Goal: Feedback & Contribution: Leave review/rating

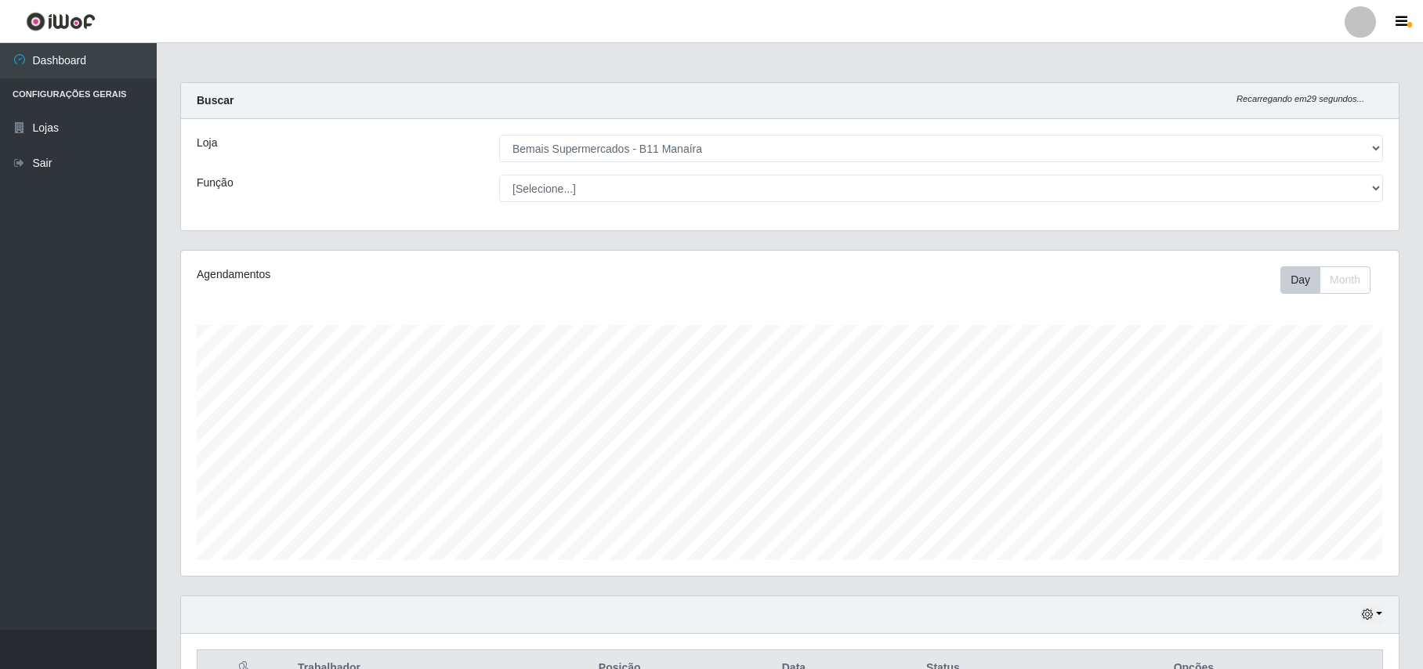
select select "409"
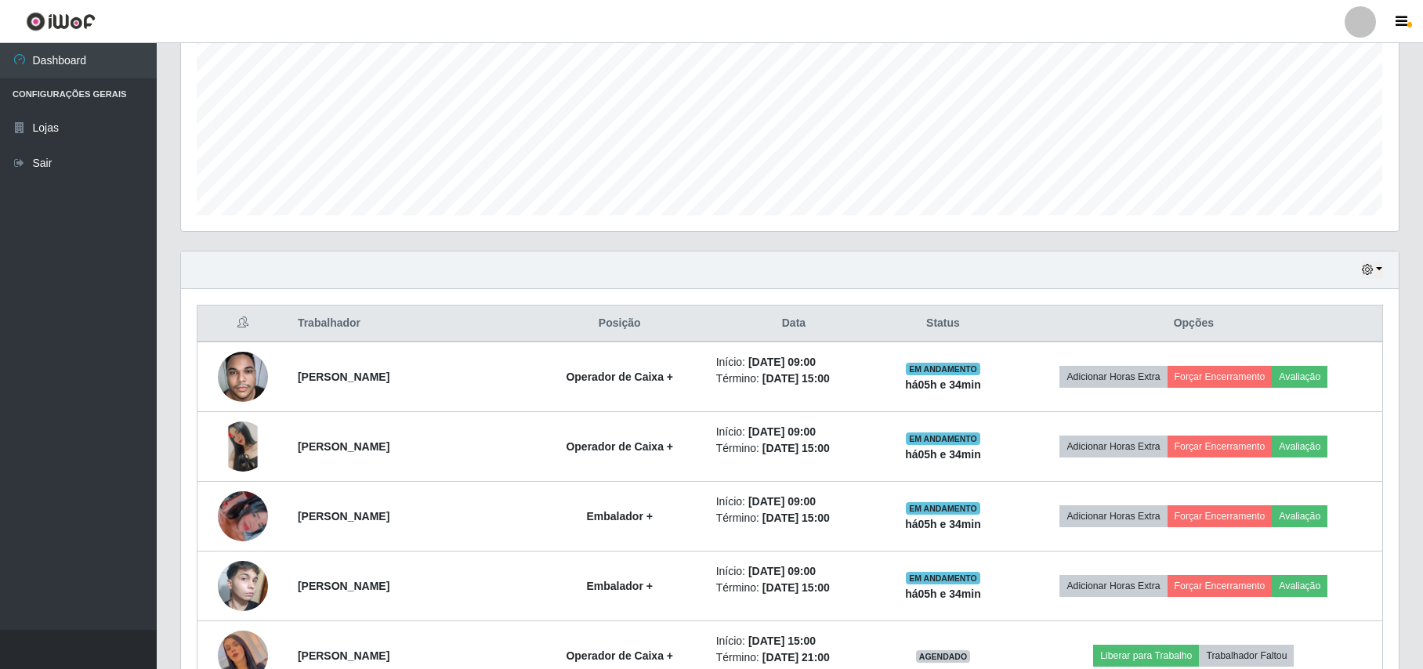
scroll to position [446, 0]
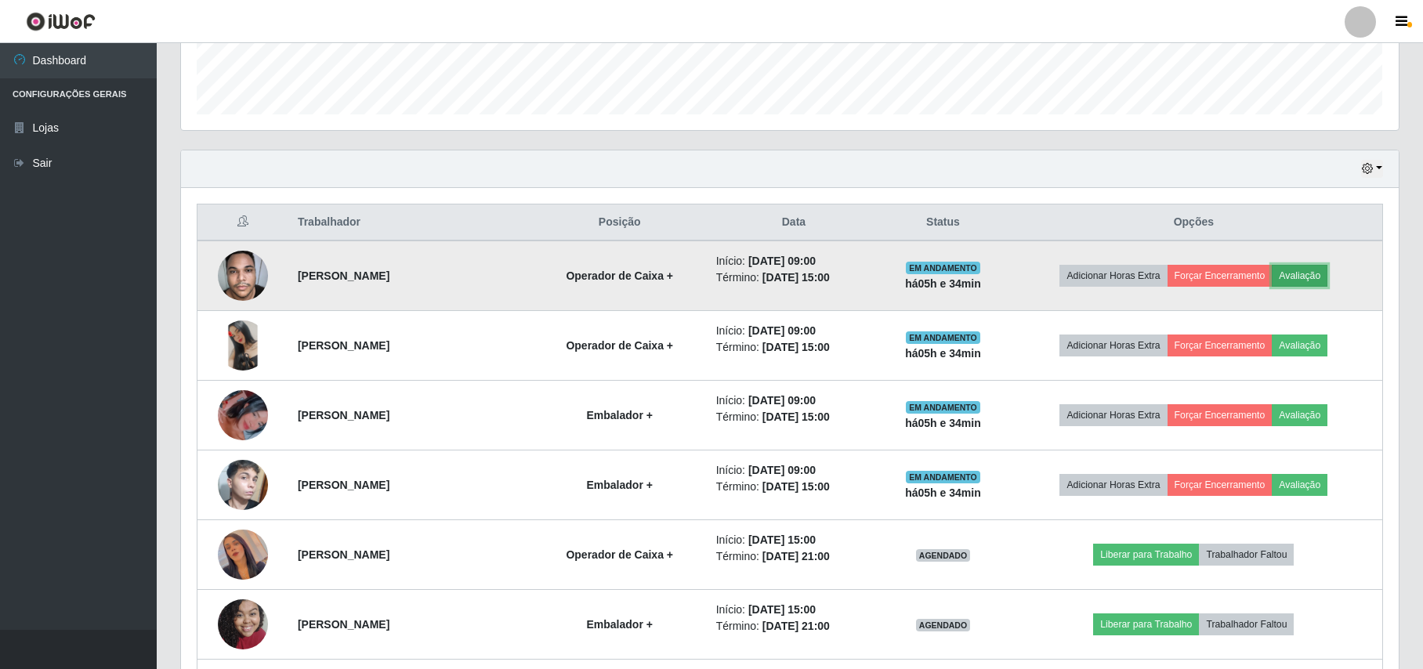
click at [1306, 283] on button "Avaliação" at bounding box center [1300, 276] width 56 height 22
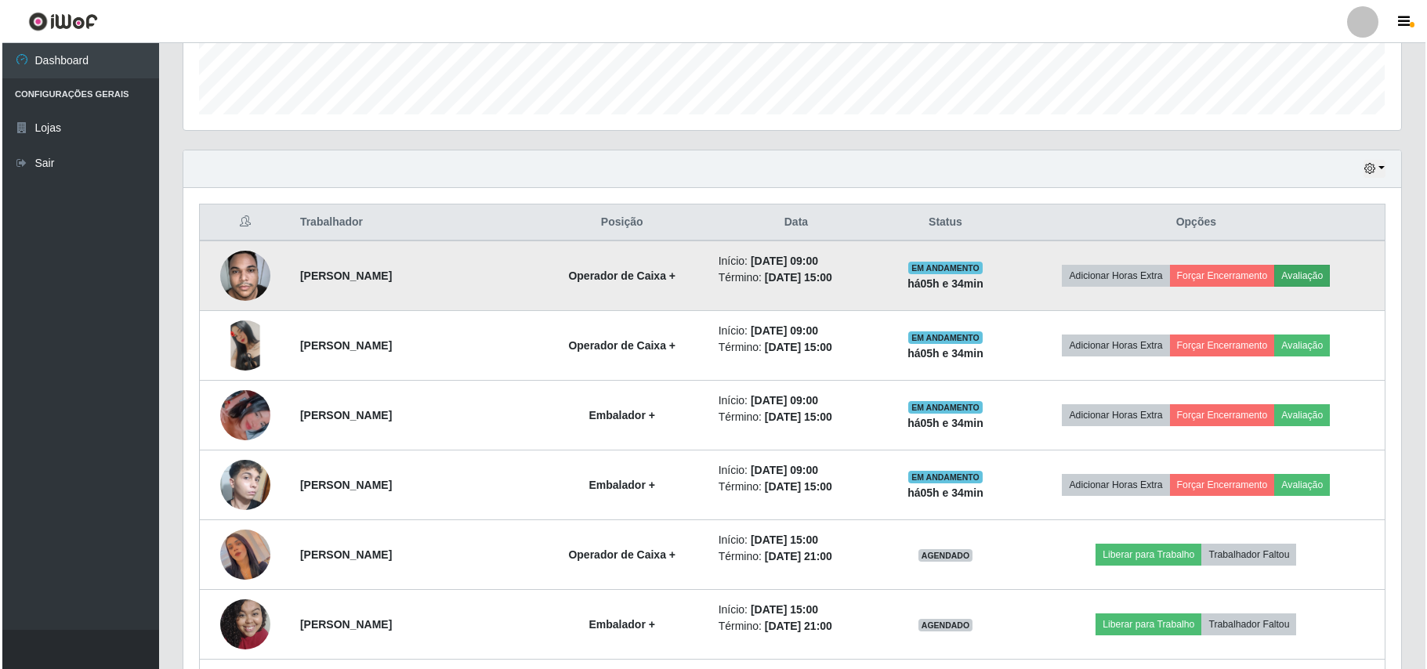
scroll to position [326, 1205]
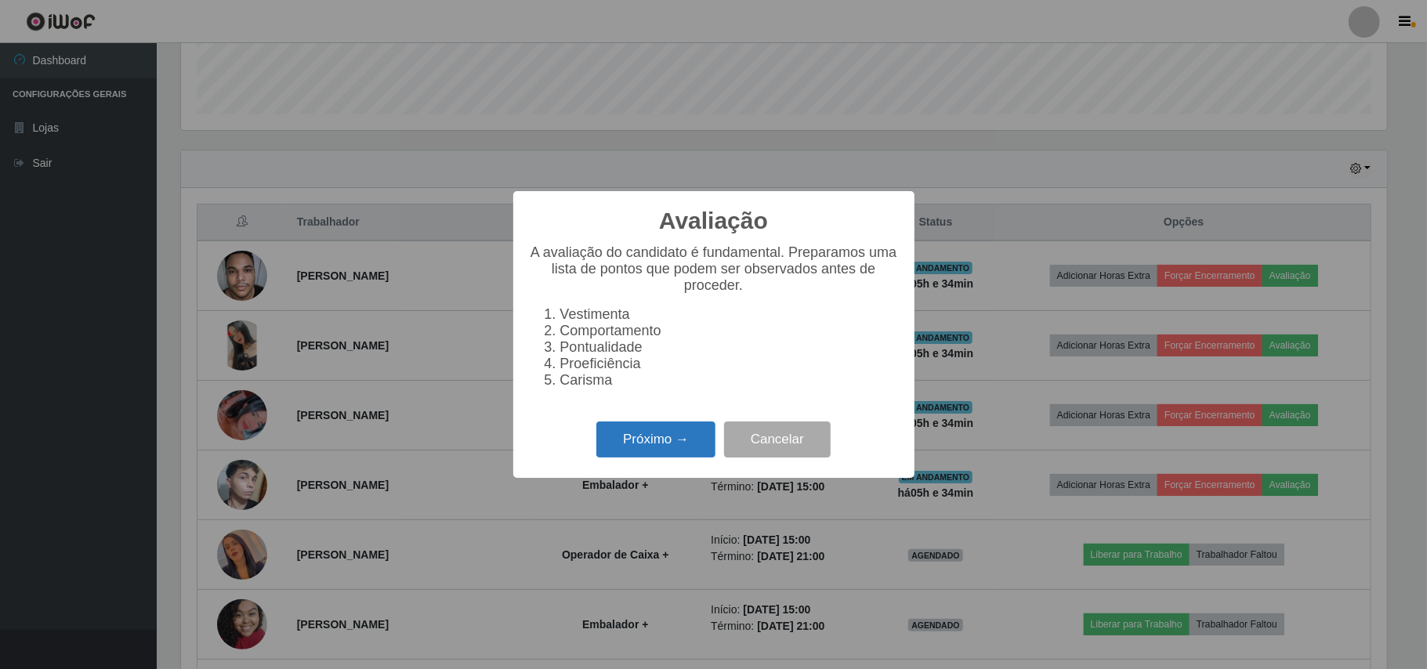
click at [696, 447] on button "Próximo →" at bounding box center [655, 440] width 119 height 37
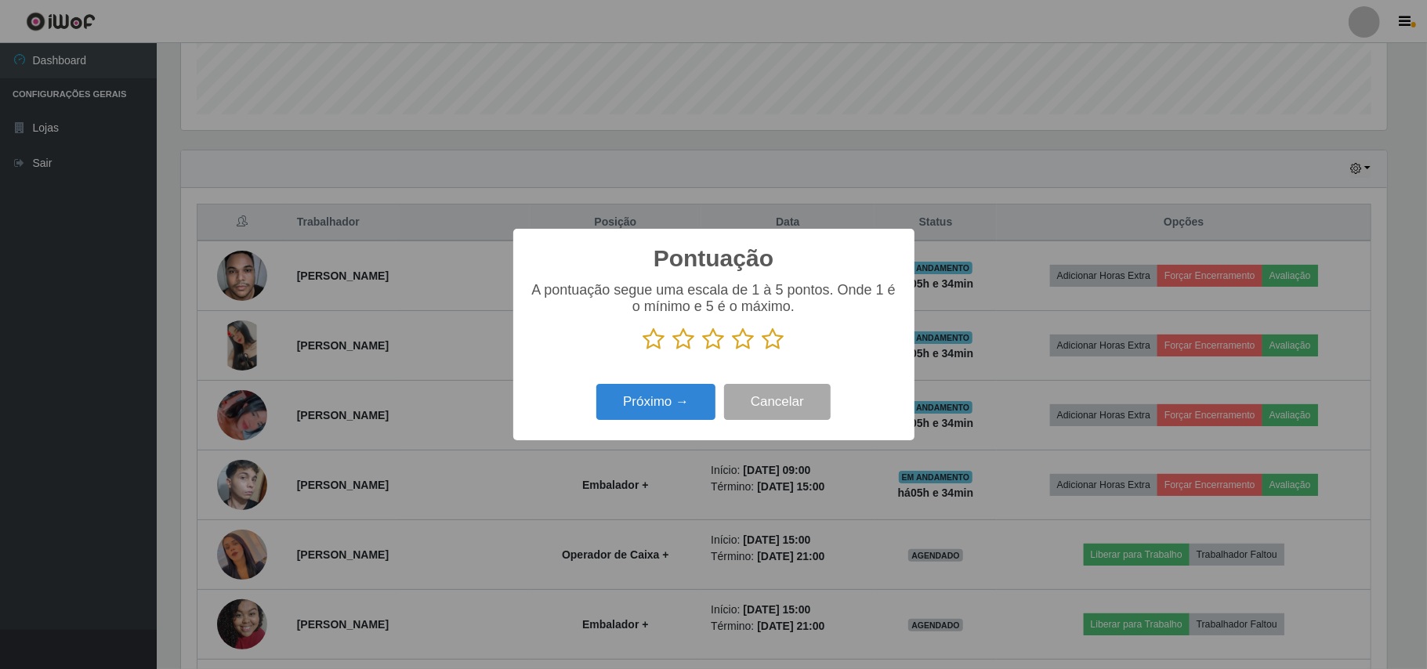
click at [759, 351] on p at bounding box center [714, 340] width 370 height 24
drag, startPoint x: 771, startPoint y: 339, endPoint x: 710, endPoint y: 379, distance: 73.0
click at [768, 343] on icon at bounding box center [774, 340] width 22 height 24
click at [763, 351] on input "radio" at bounding box center [763, 351] width 0 height 0
click at [684, 390] on button "Próximo →" at bounding box center [655, 402] width 119 height 37
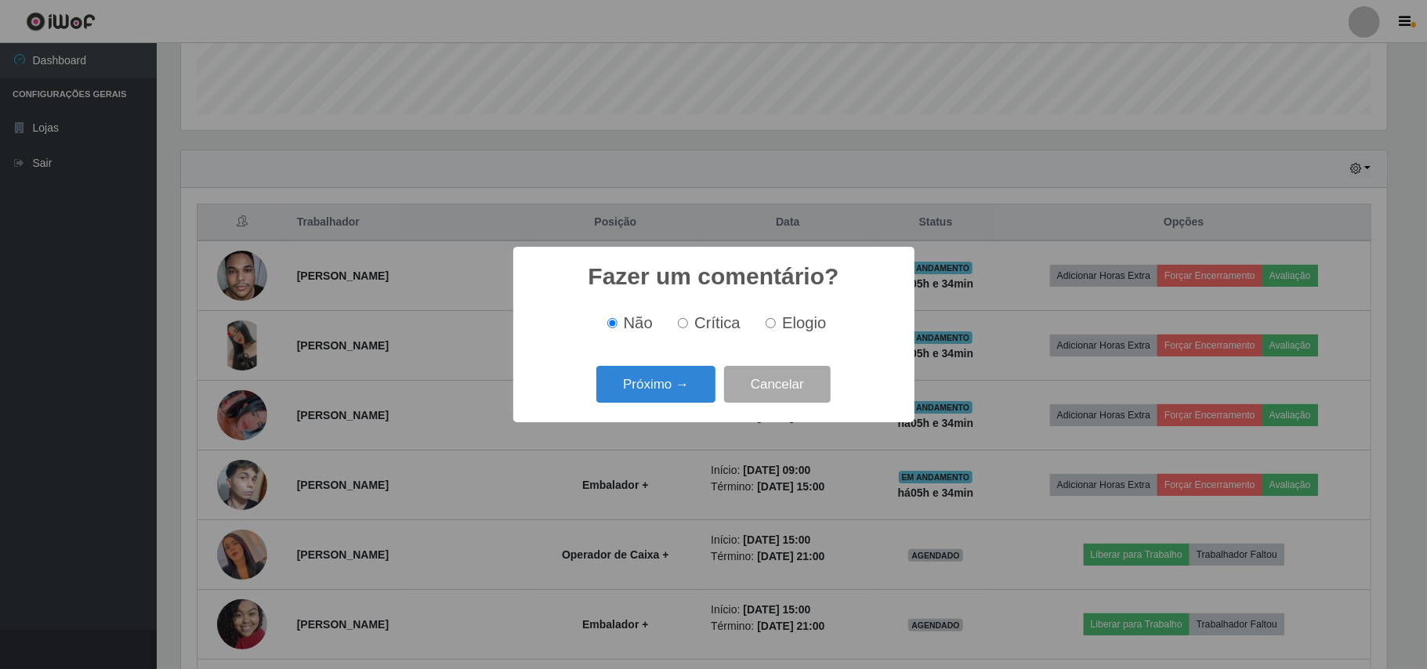
click at [774, 327] on input "Elogio" at bounding box center [771, 323] width 10 height 10
radio input "true"
click at [687, 384] on button "Próximo →" at bounding box center [655, 384] width 119 height 37
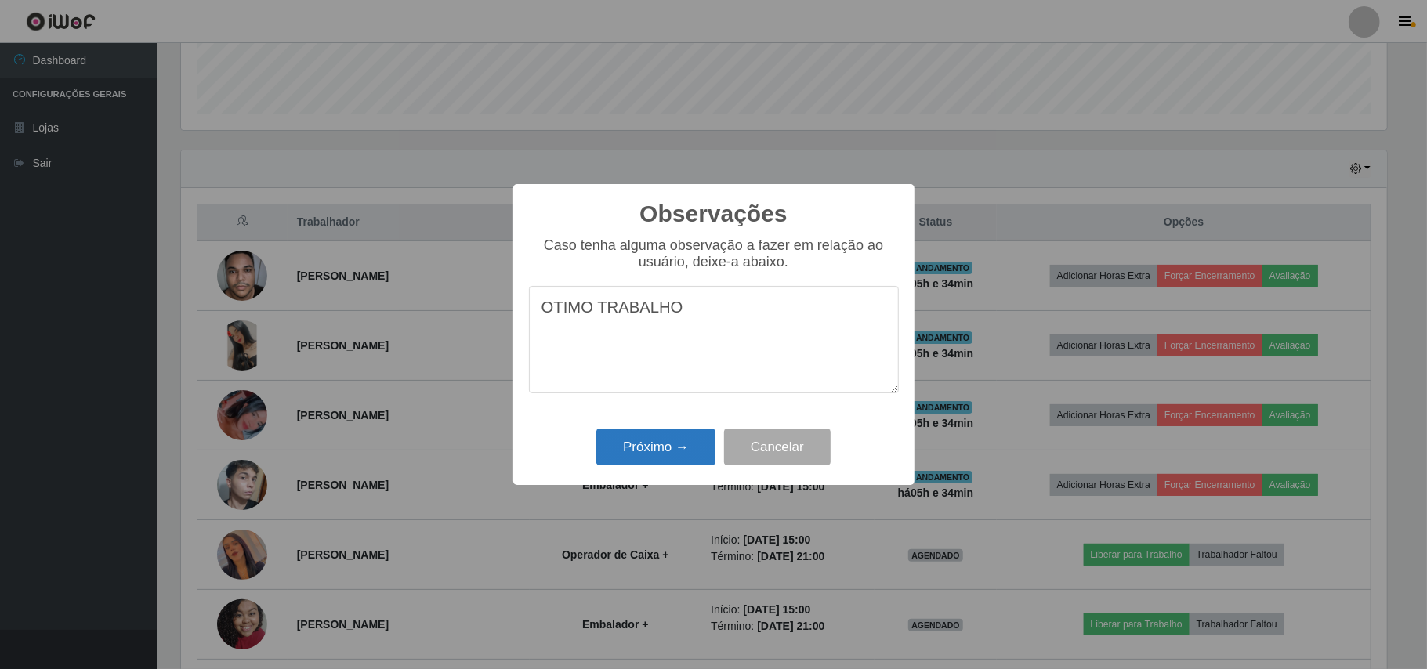
type textarea "OTIMO TRABALHO"
click at [665, 450] on button "Próximo →" at bounding box center [655, 447] width 119 height 37
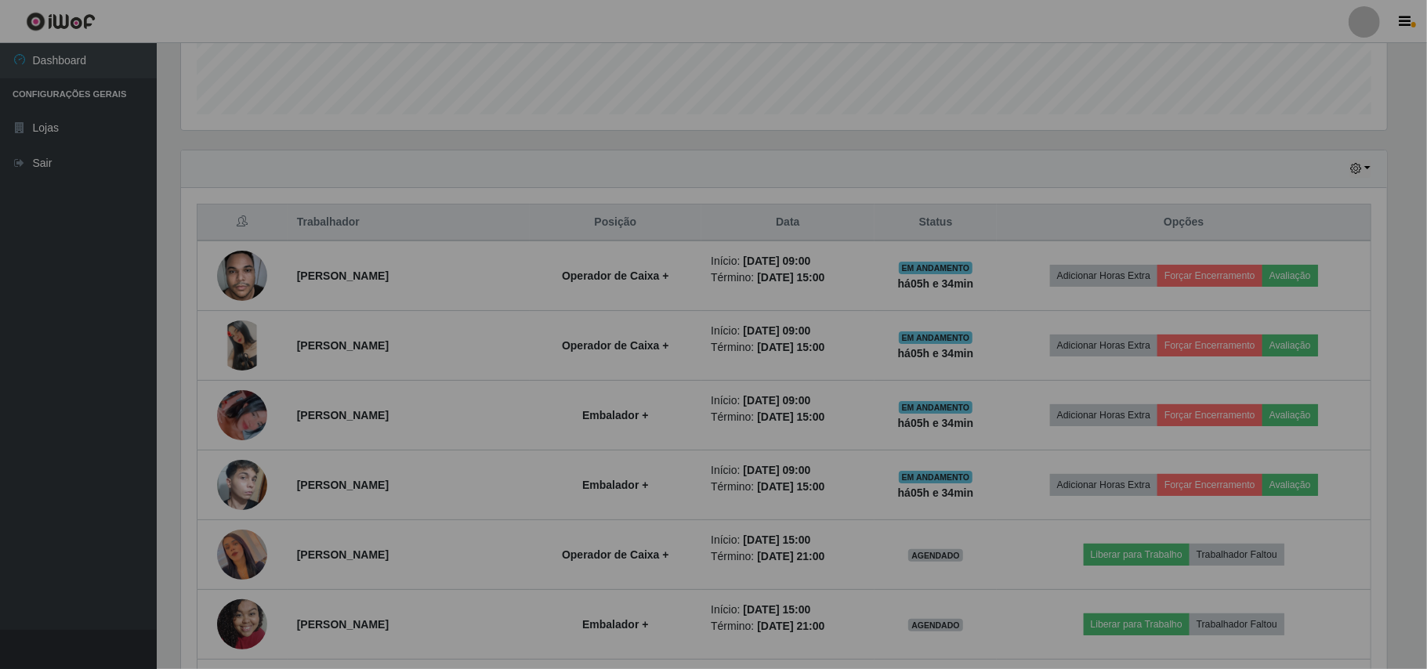
scroll to position [326, 1217]
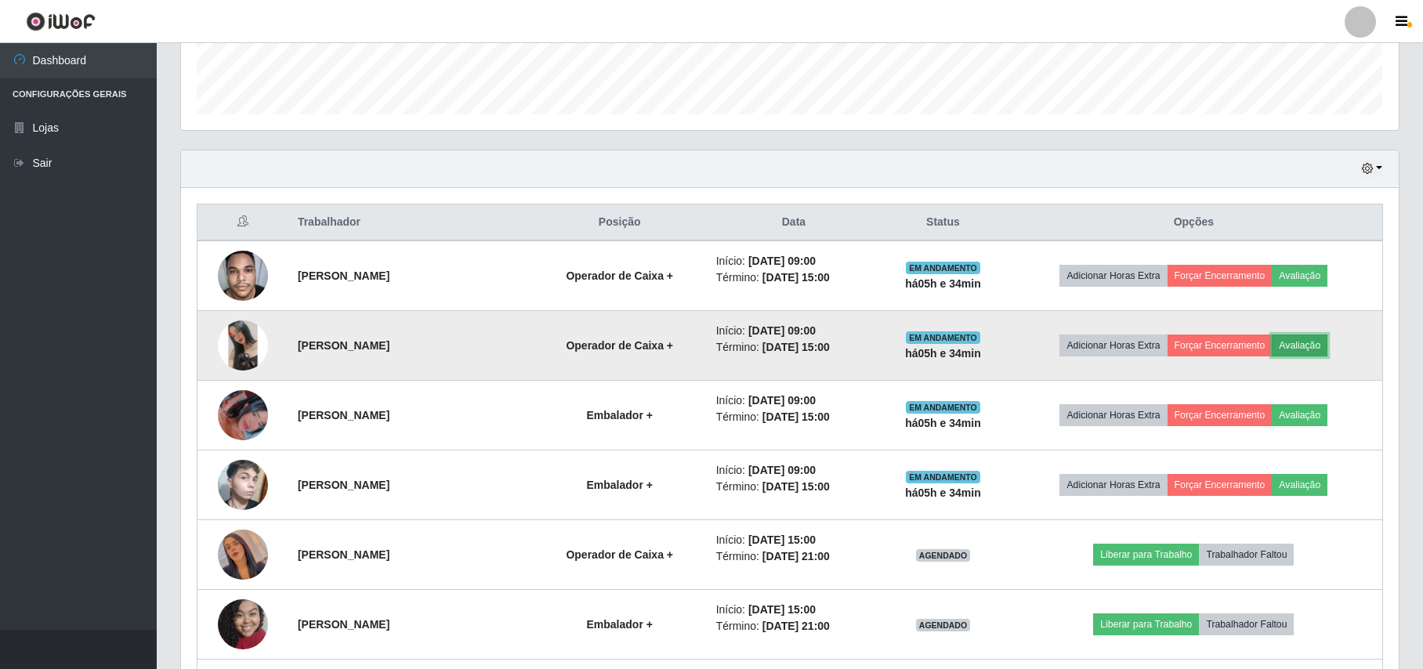
click at [1320, 351] on button "Avaliação" at bounding box center [1300, 346] width 56 height 22
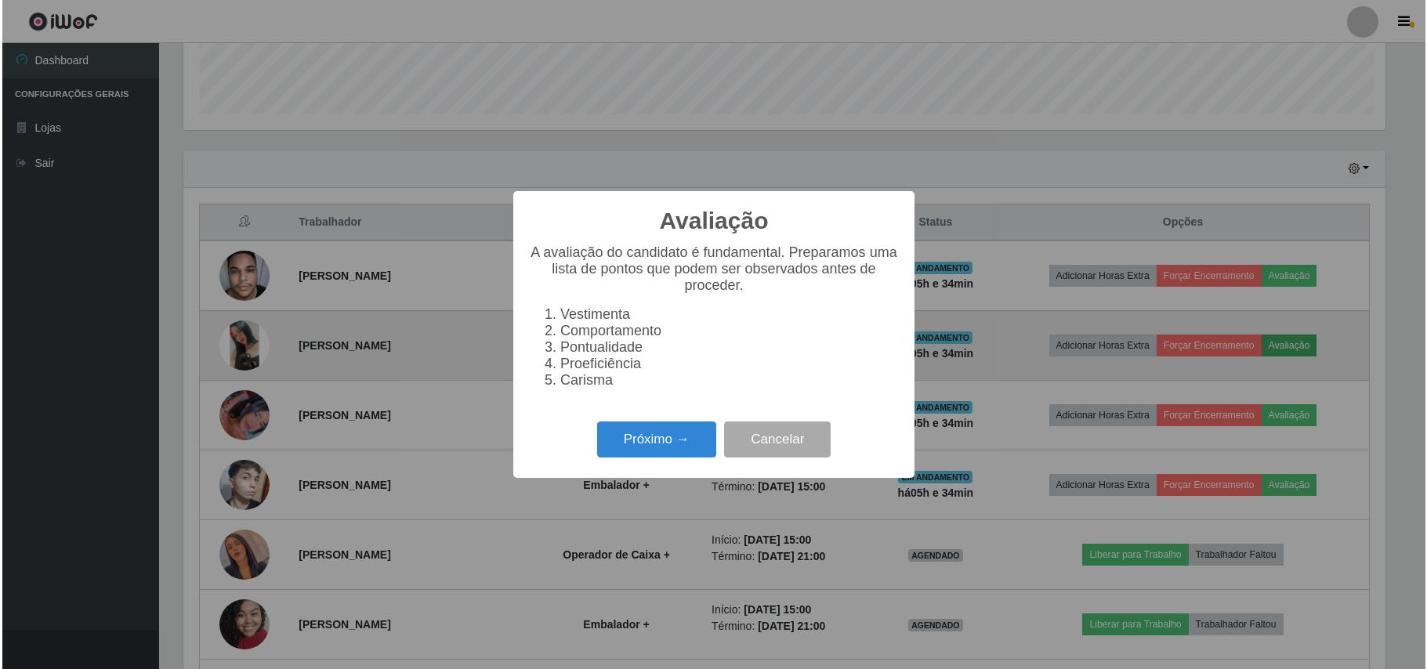
scroll to position [326, 1205]
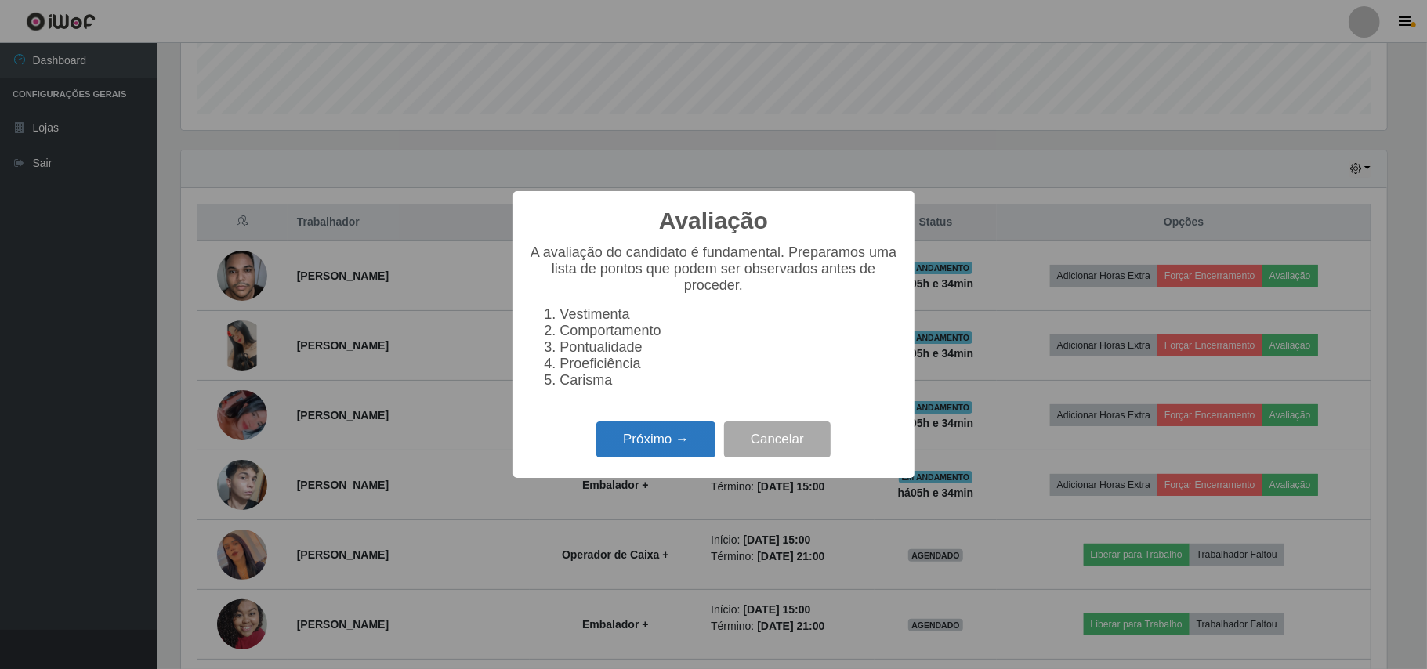
click at [698, 442] on button "Próximo →" at bounding box center [655, 440] width 119 height 37
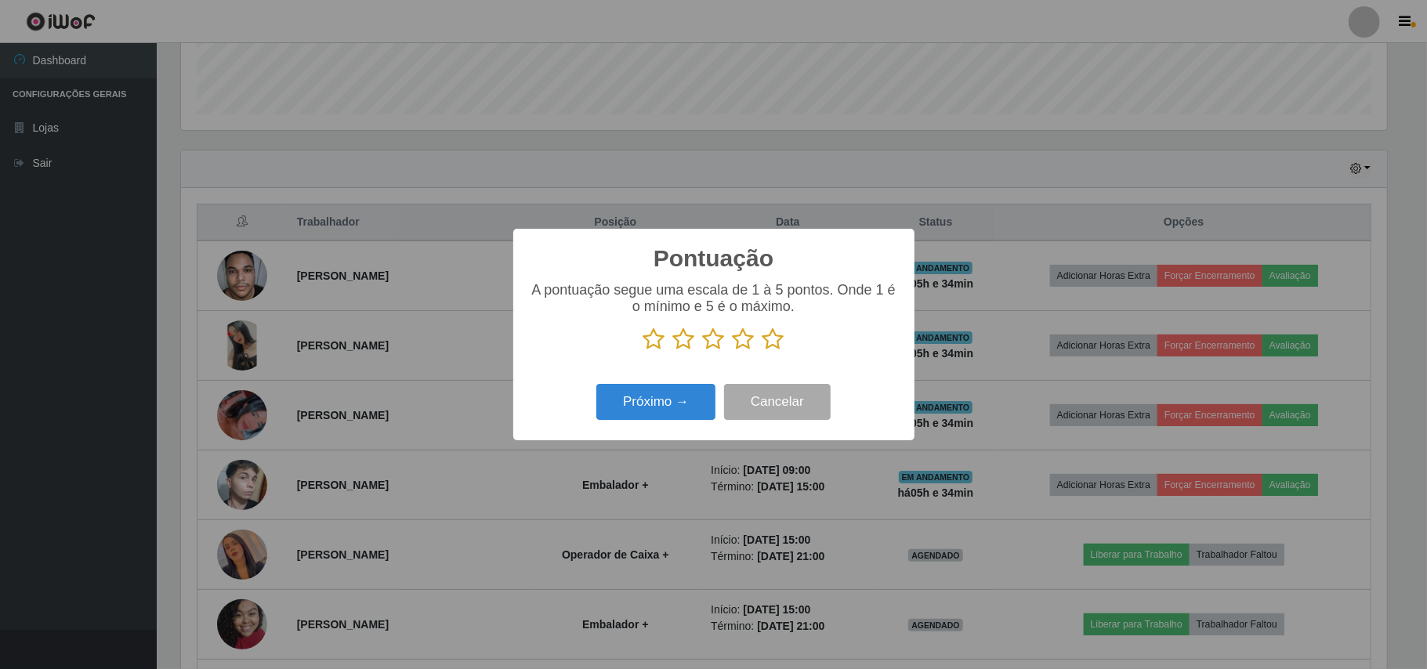
click at [770, 333] on icon at bounding box center [774, 340] width 22 height 24
click at [763, 351] on input "radio" at bounding box center [763, 351] width 0 height 0
click at [665, 393] on button "Próximo →" at bounding box center [655, 402] width 119 height 37
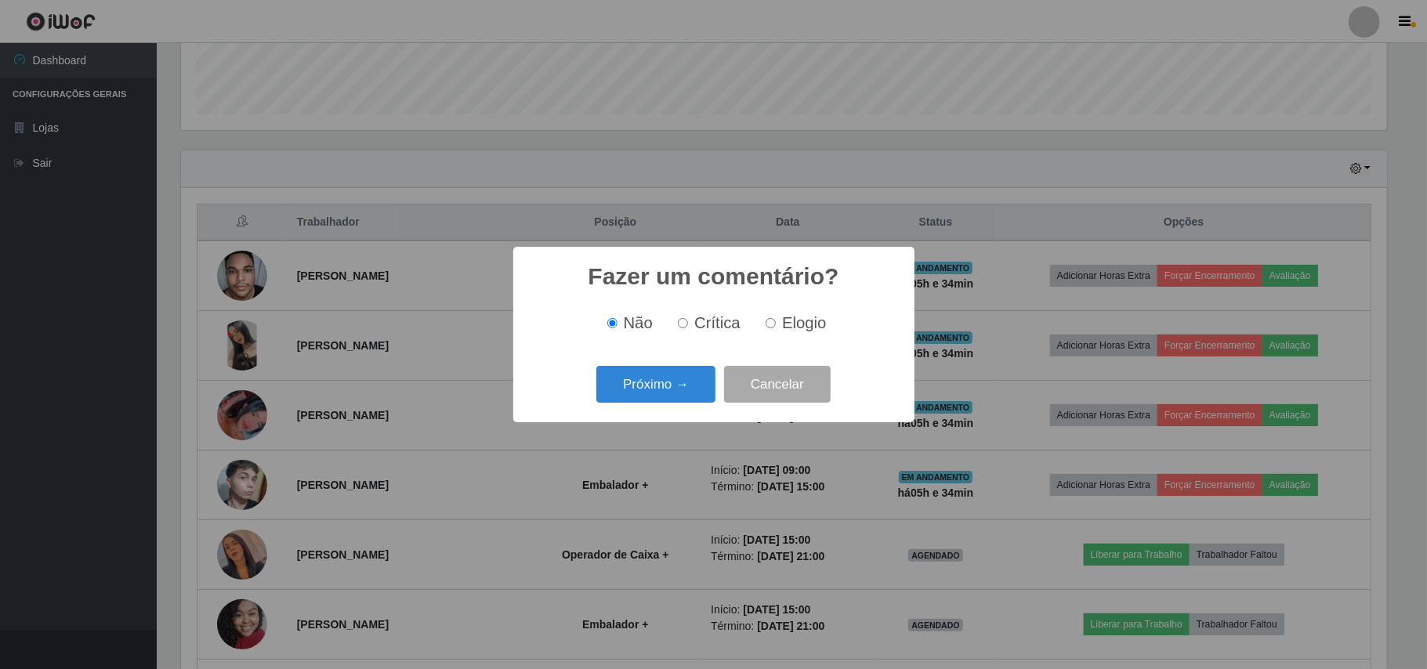
click at [790, 332] on span "Elogio" at bounding box center [804, 322] width 44 height 17
click at [776, 328] on input "Elogio" at bounding box center [771, 323] width 10 height 10
radio input "true"
click at [644, 382] on button "Próximo →" at bounding box center [655, 384] width 119 height 37
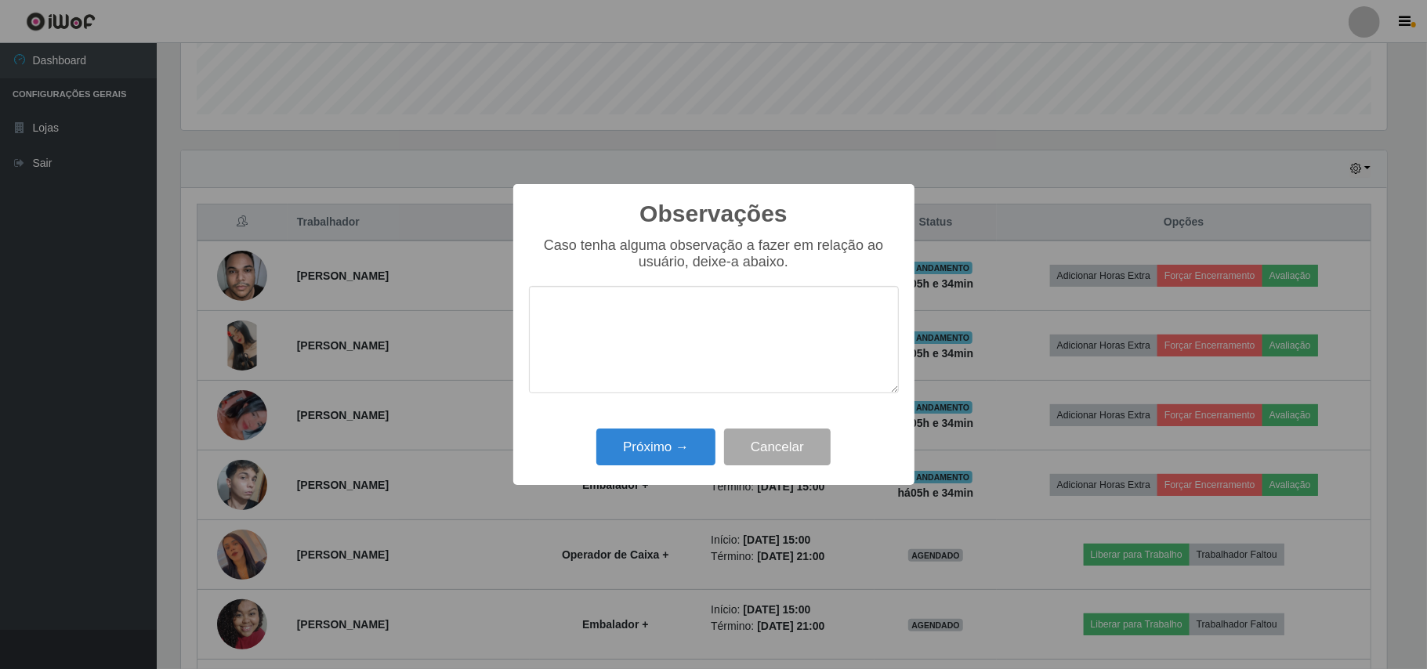
drag, startPoint x: 724, startPoint y: 329, endPoint x: 731, endPoint y: 321, distance: 11.1
click at [724, 324] on textarea at bounding box center [714, 339] width 370 height 107
type textarea "OTIMO TRABALHO"
click at [606, 442] on button "Próximo →" at bounding box center [655, 447] width 119 height 37
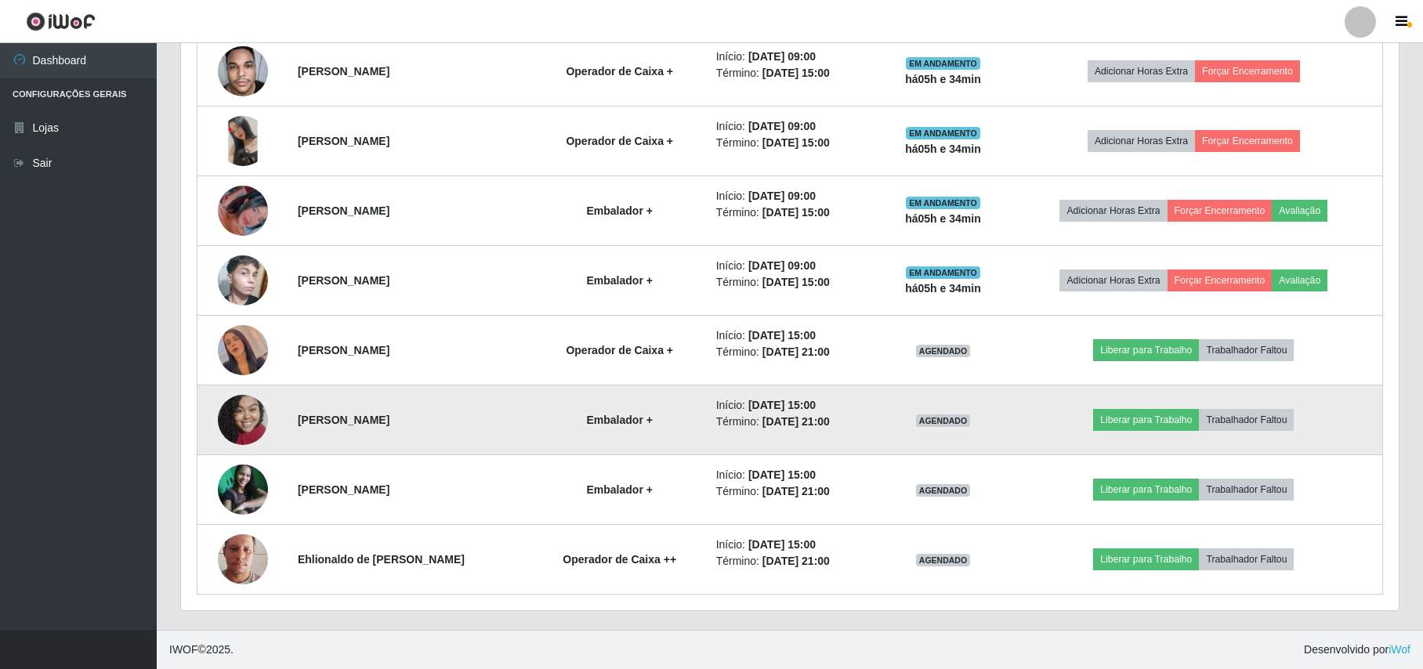
scroll to position [655, 0]
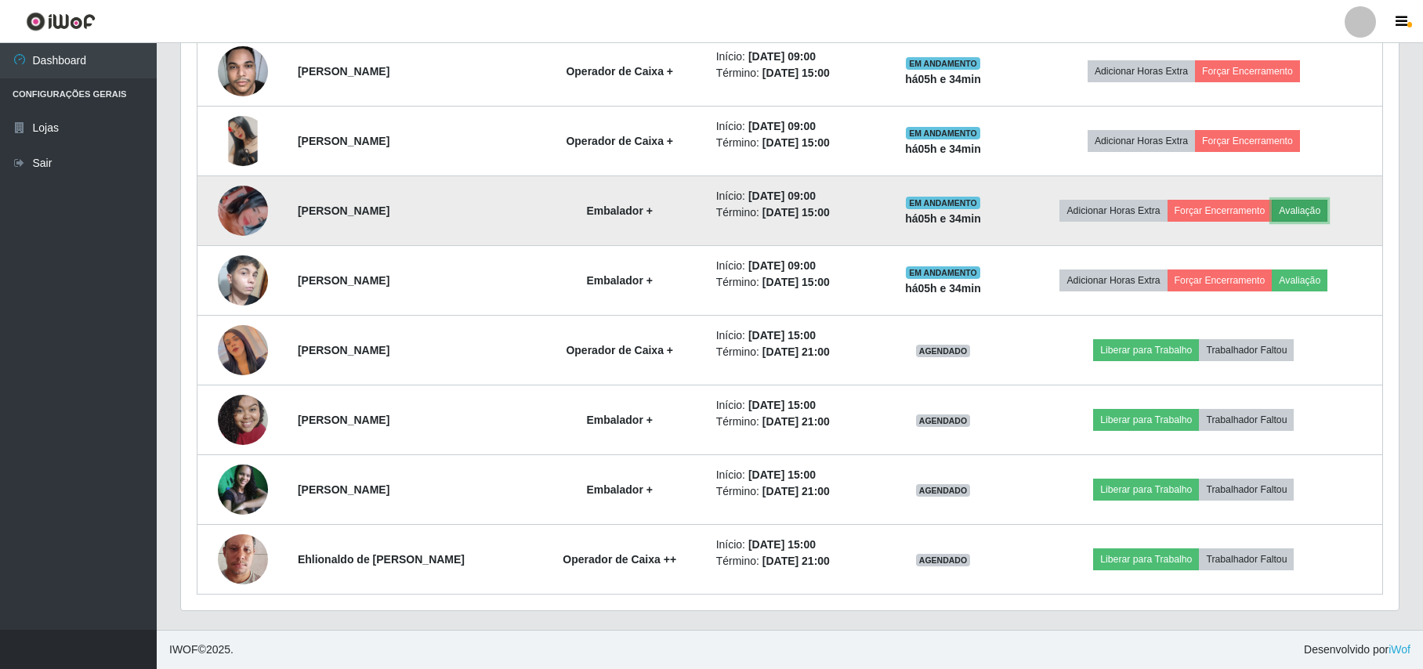
click at [1296, 214] on button "Avaliação" at bounding box center [1300, 211] width 56 height 22
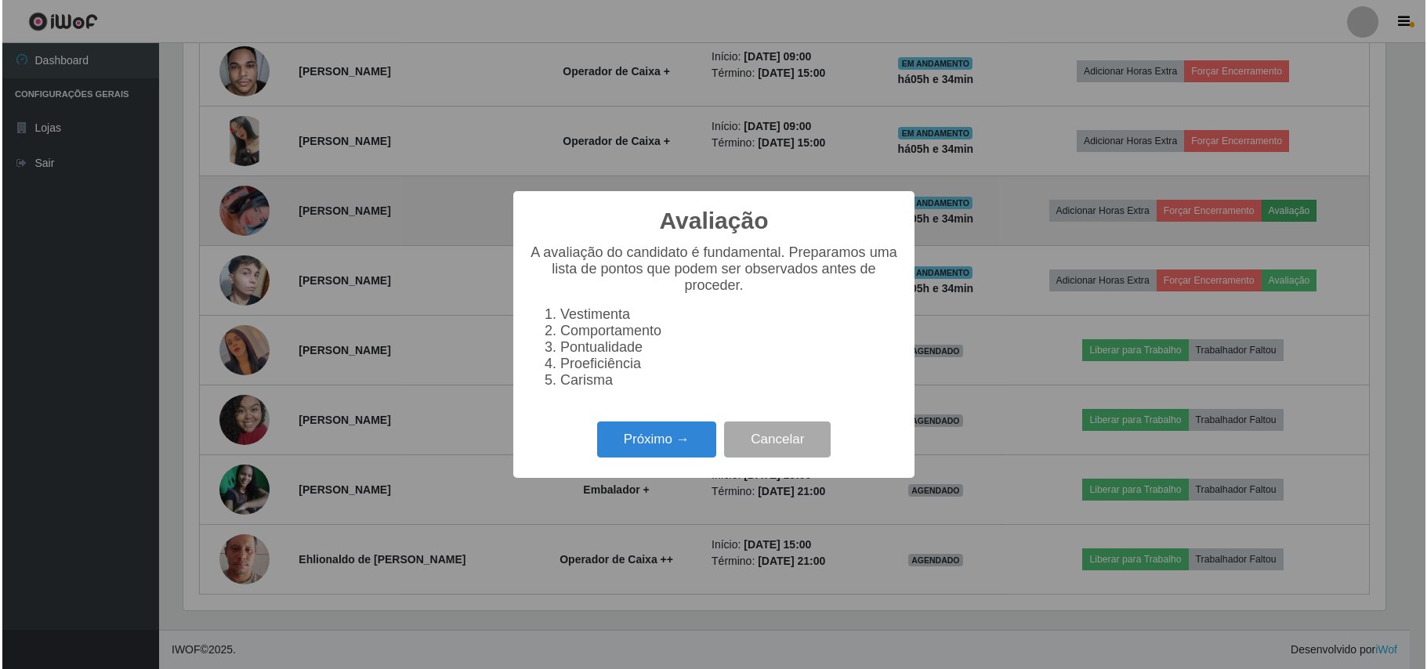
scroll to position [326, 1205]
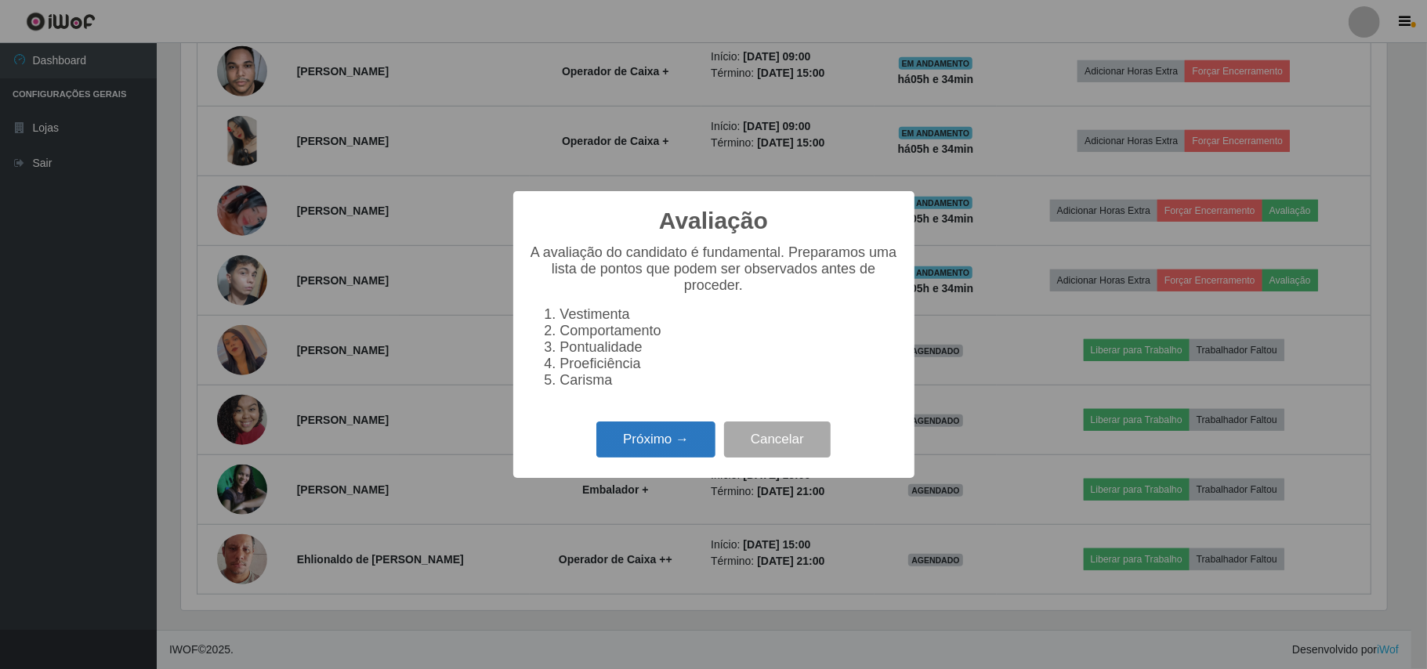
click at [619, 434] on button "Próximo →" at bounding box center [655, 440] width 119 height 37
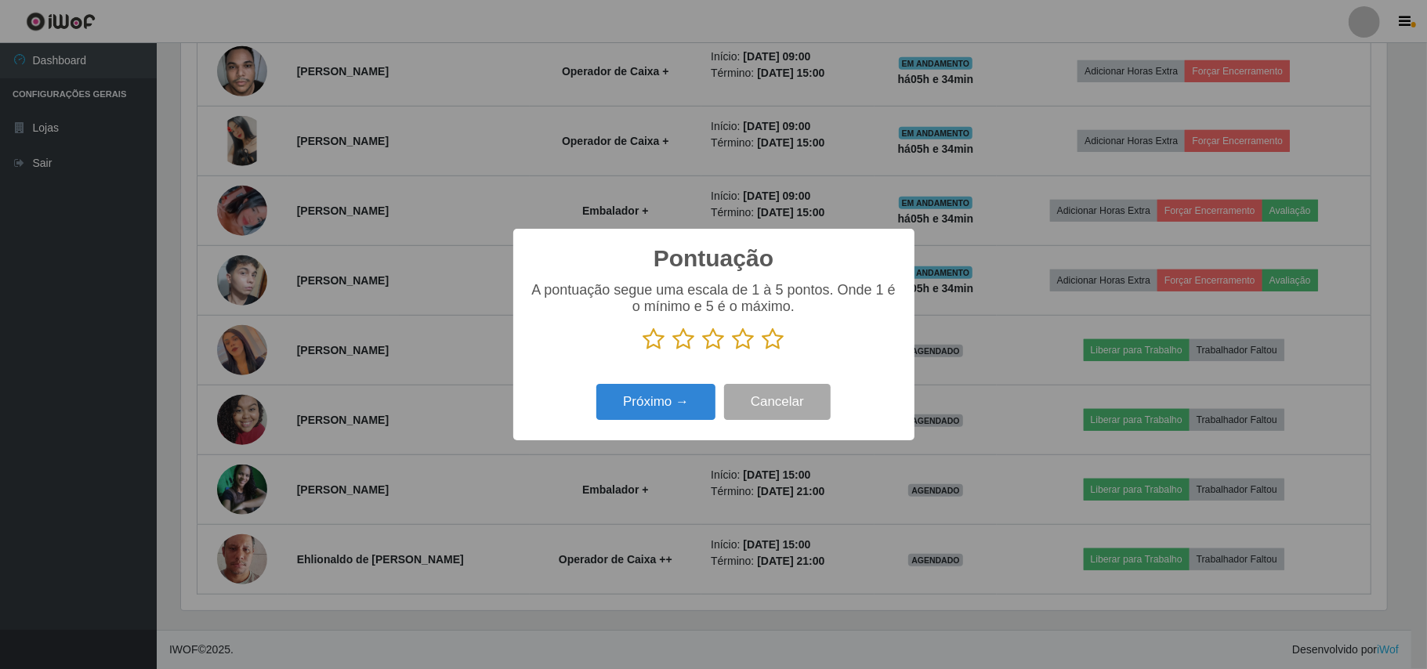
scroll to position [783448, 782568]
click at [756, 337] on p at bounding box center [714, 340] width 370 height 24
drag, startPoint x: 773, startPoint y: 337, endPoint x: 752, endPoint y: 370, distance: 38.7
click at [774, 337] on icon at bounding box center [774, 340] width 22 height 24
click at [763, 351] on input "radio" at bounding box center [763, 351] width 0 height 0
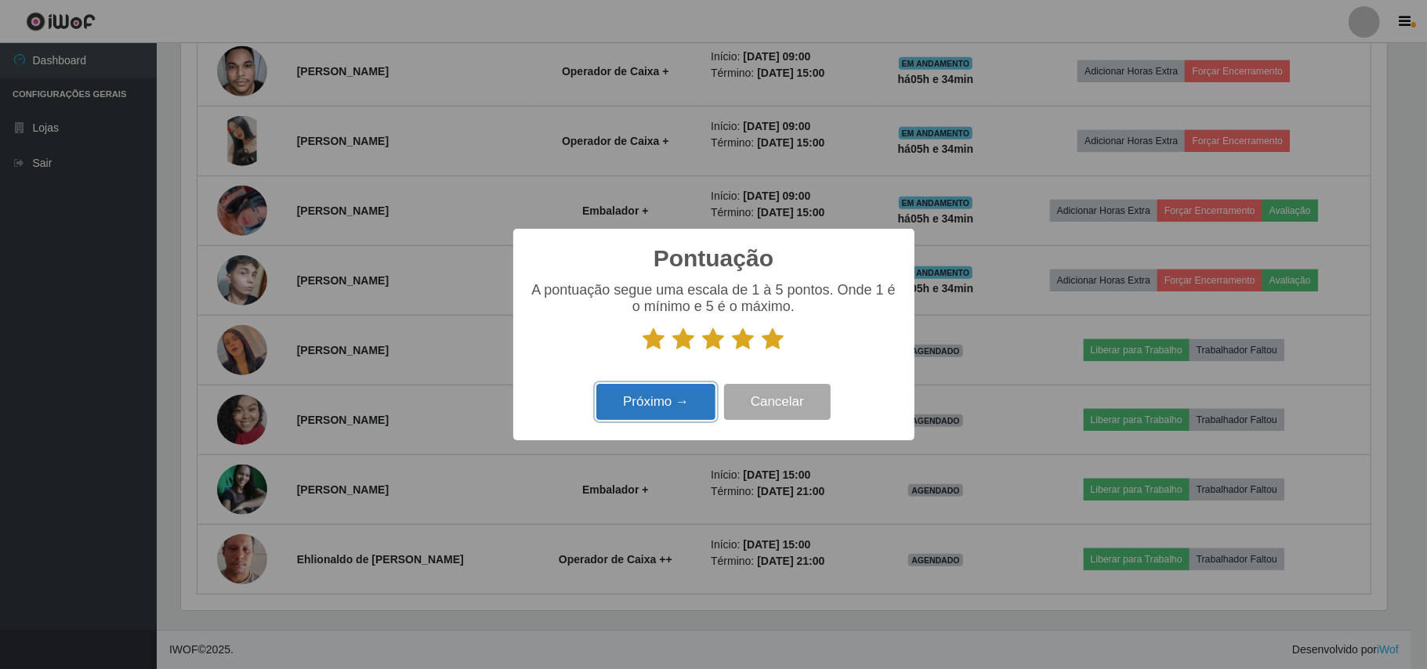
click at [705, 401] on button "Próximo →" at bounding box center [655, 402] width 119 height 37
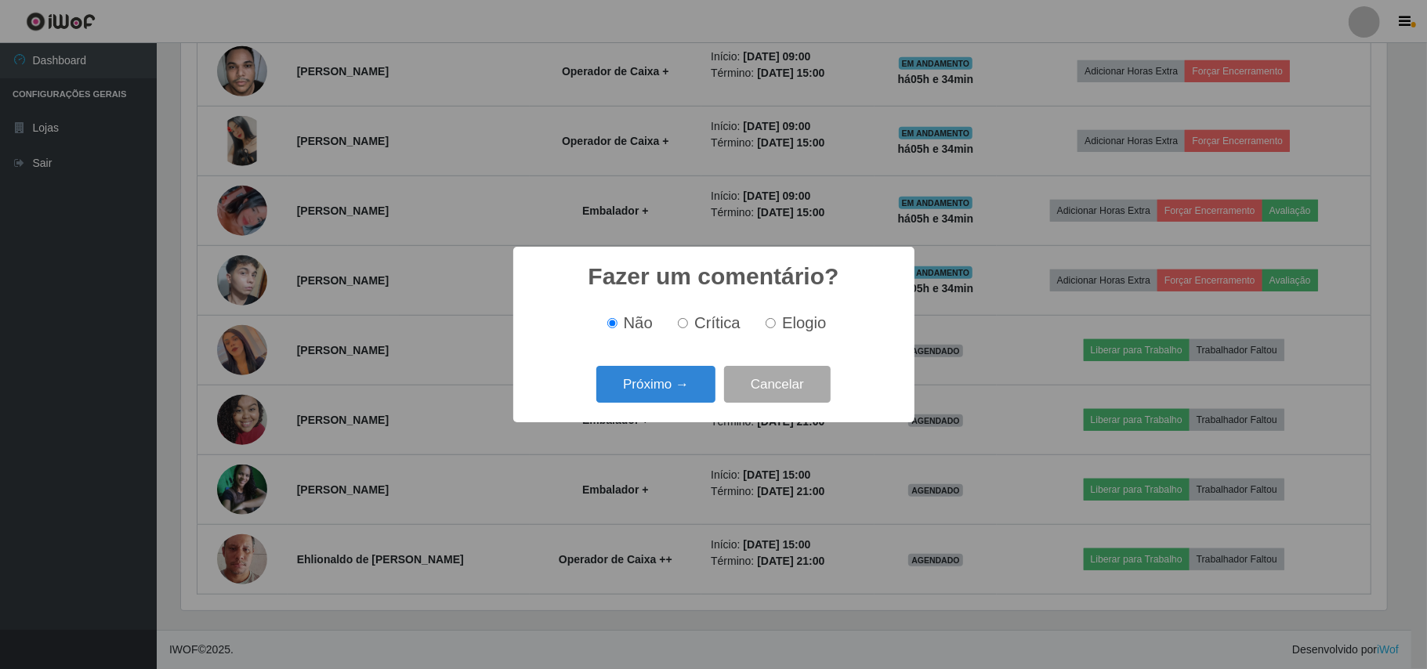
click at [800, 332] on span "Elogio" at bounding box center [804, 322] width 44 height 17
click at [776, 328] on input "Elogio" at bounding box center [771, 323] width 10 height 10
radio input "true"
click at [694, 373] on button "Próximo →" at bounding box center [655, 384] width 119 height 37
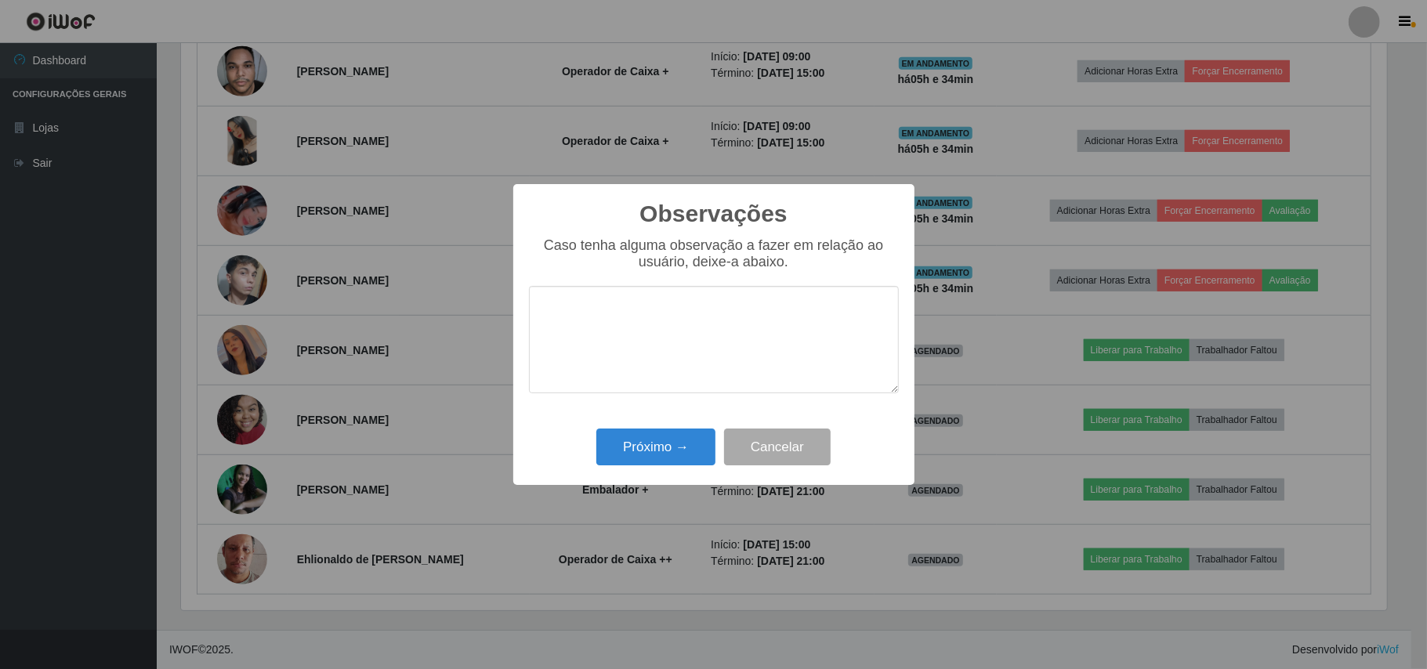
click at [710, 314] on textarea at bounding box center [714, 339] width 370 height 107
type textarea "OTIMO TRABALHO"
click at [672, 472] on div "Observações × Caso tenha alguma observação a fazer em relação ao usuário, deixe…" at bounding box center [713, 335] width 401 height 302
click at [669, 459] on button "Próximo →" at bounding box center [655, 447] width 119 height 37
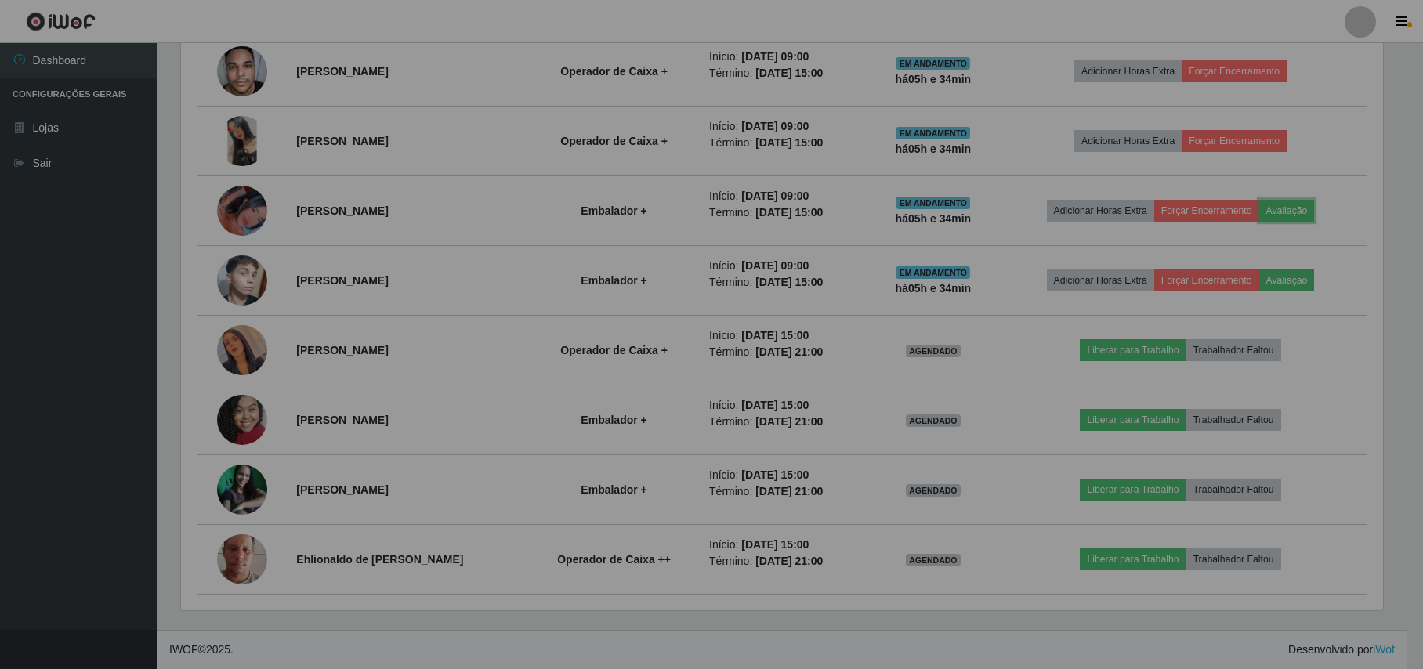
scroll to position [326, 1217]
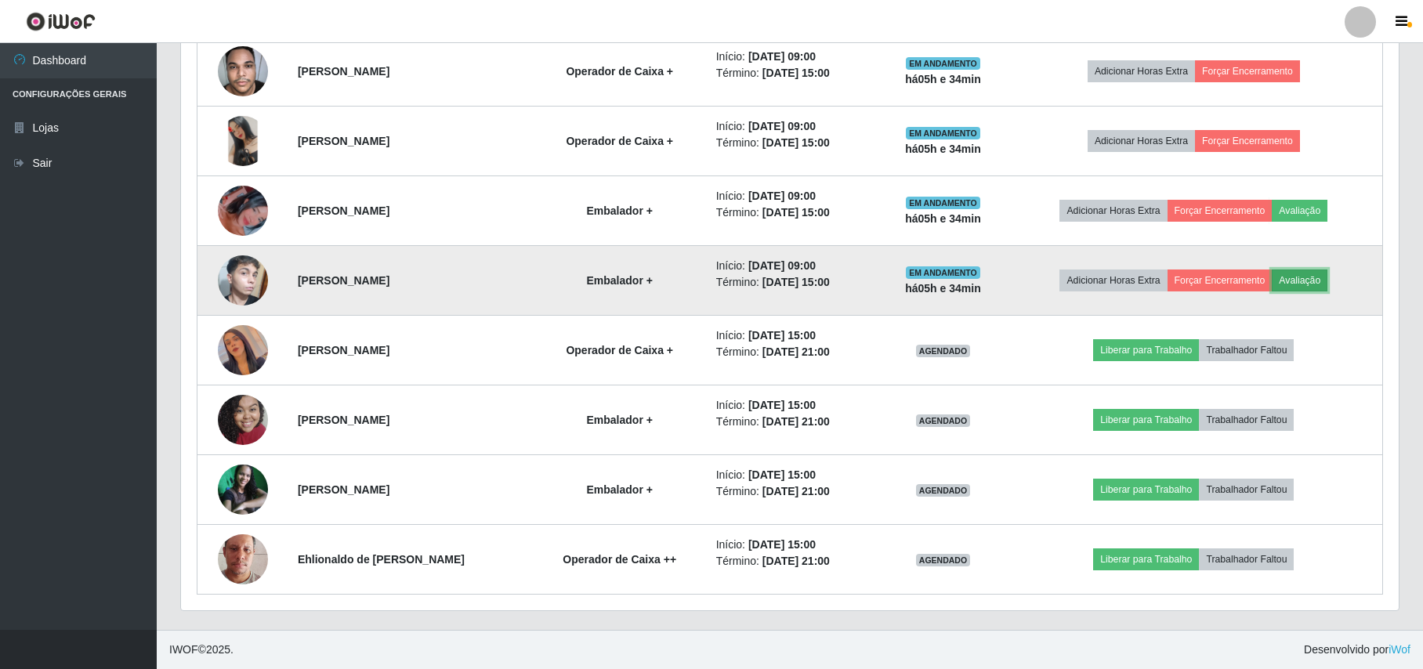
click at [1320, 270] on button "Avaliação" at bounding box center [1300, 281] width 56 height 22
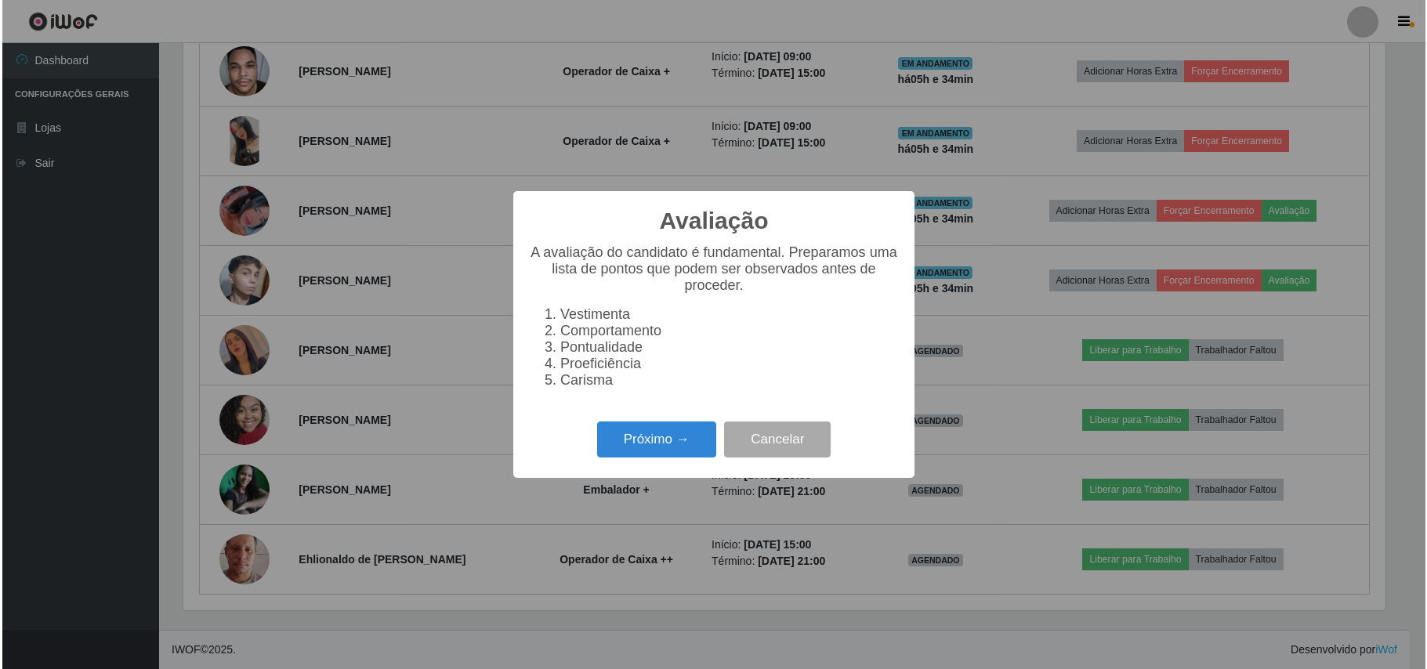
scroll to position [326, 1205]
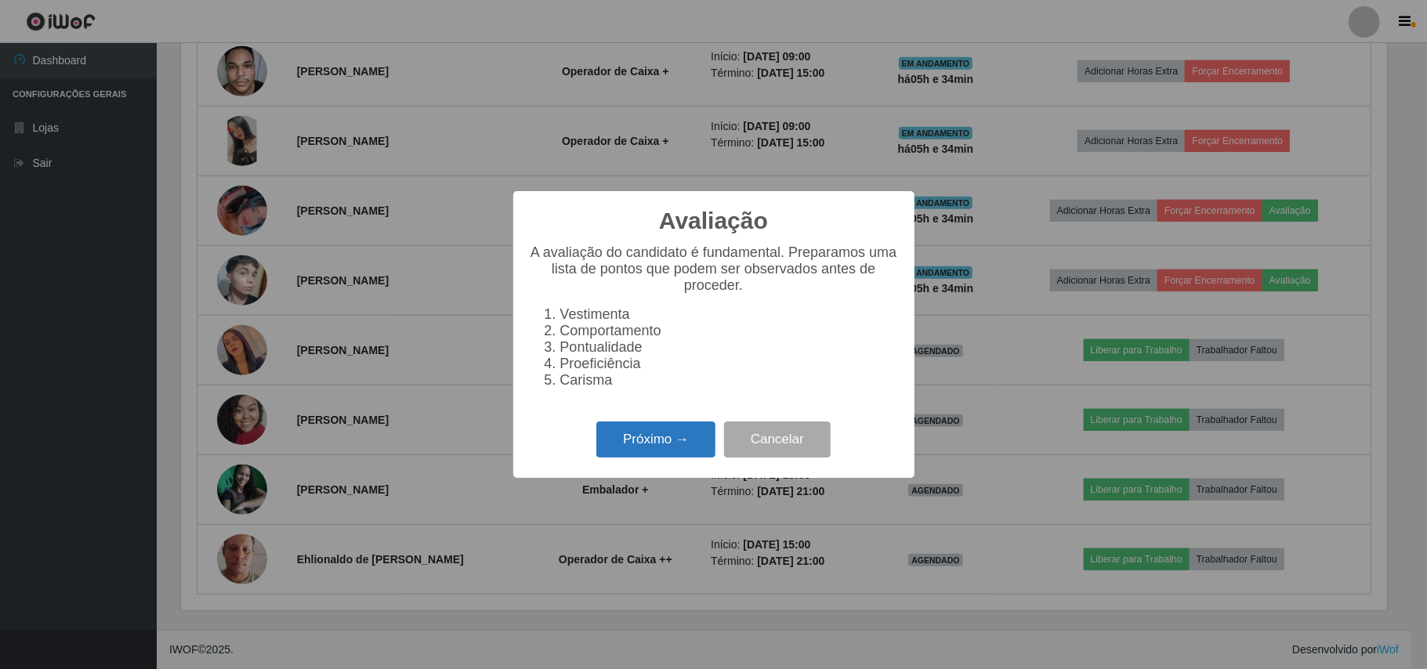
click at [641, 446] on button "Próximo →" at bounding box center [655, 440] width 119 height 37
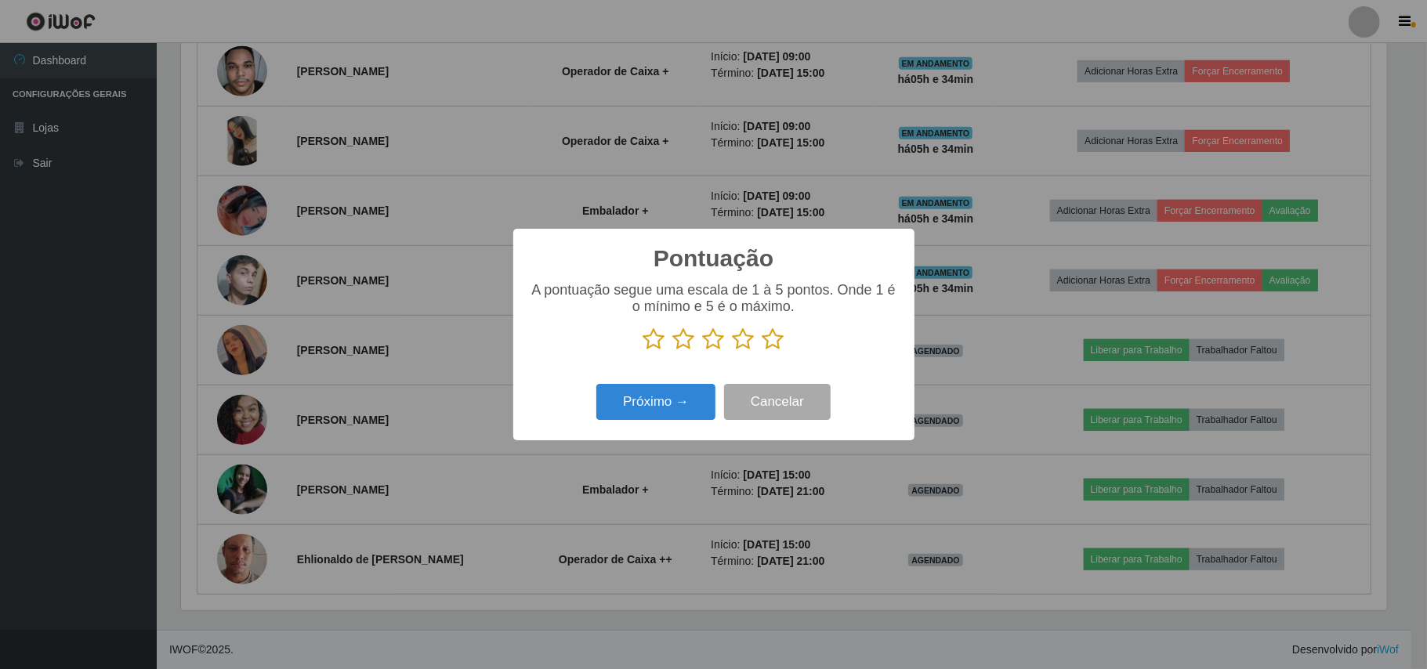
click at [763, 340] on icon at bounding box center [774, 340] width 22 height 24
click at [763, 351] on input "radio" at bounding box center [763, 351] width 0 height 0
click at [658, 395] on button "Próximo →" at bounding box center [655, 402] width 119 height 37
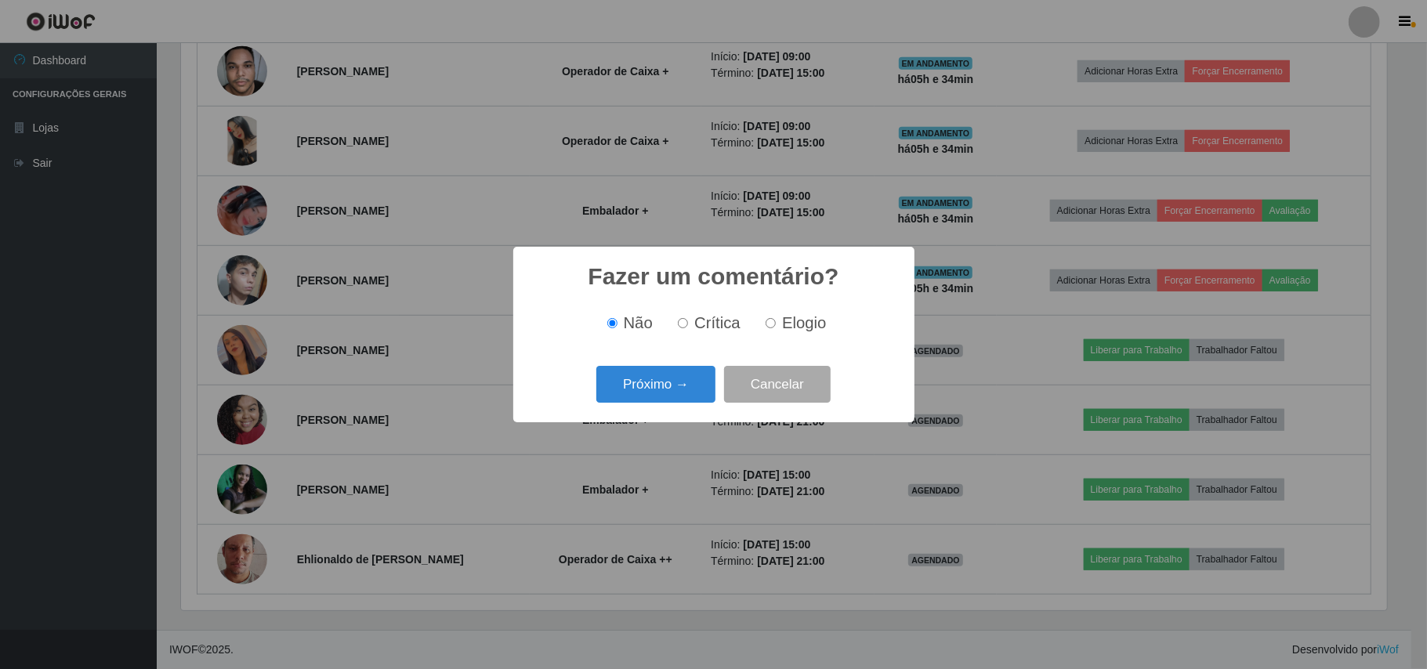
click at [788, 314] on span "Elogio" at bounding box center [804, 322] width 44 height 17
click at [776, 318] on input "Elogio" at bounding box center [771, 323] width 10 height 10
radio input "true"
click at [628, 378] on button "Próximo →" at bounding box center [655, 384] width 119 height 37
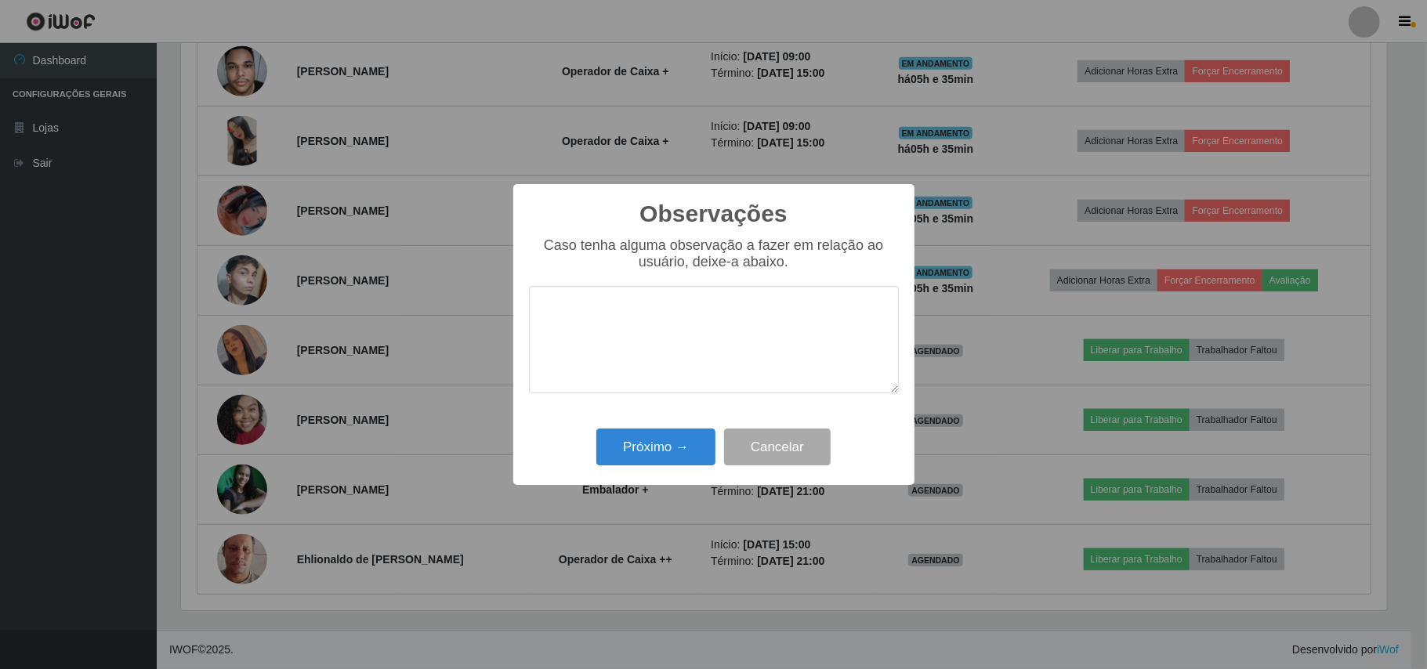
click at [640, 358] on textarea at bounding box center [714, 339] width 370 height 107
type textarea "OTMO TRABALHO"
click at [665, 440] on button "Próximo →" at bounding box center [655, 447] width 119 height 37
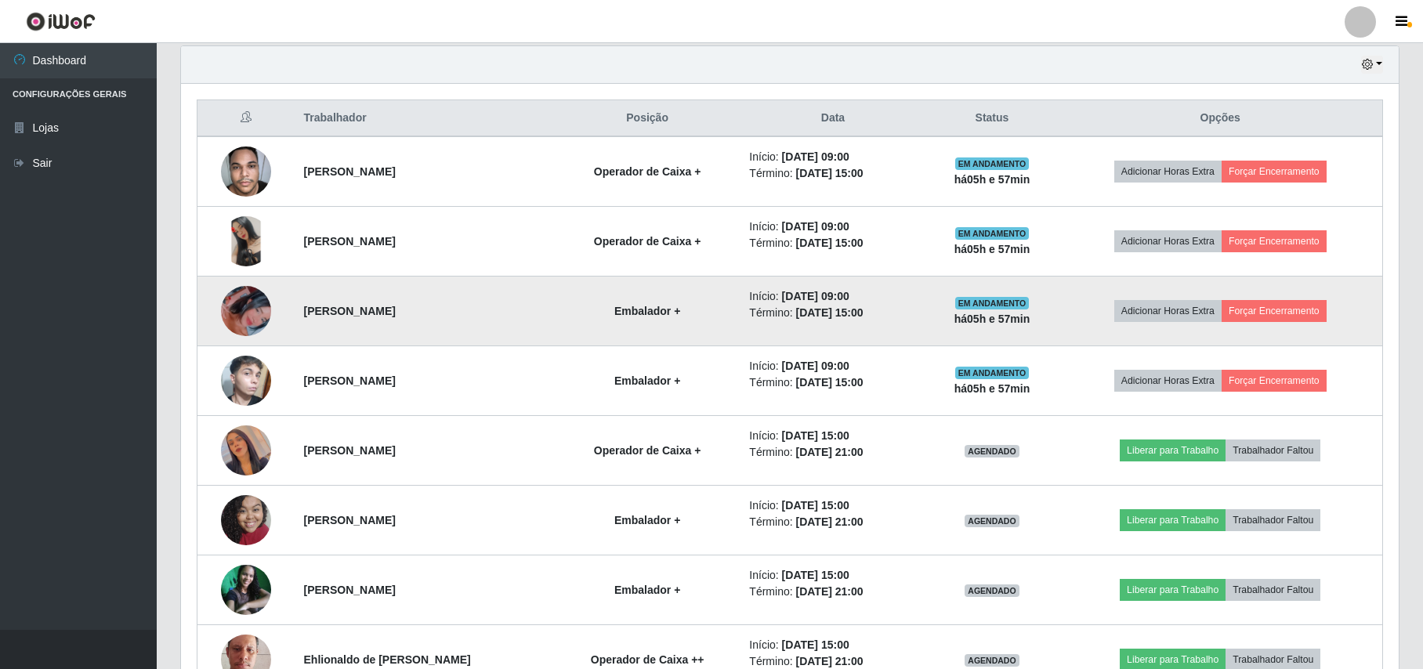
scroll to position [655, 0]
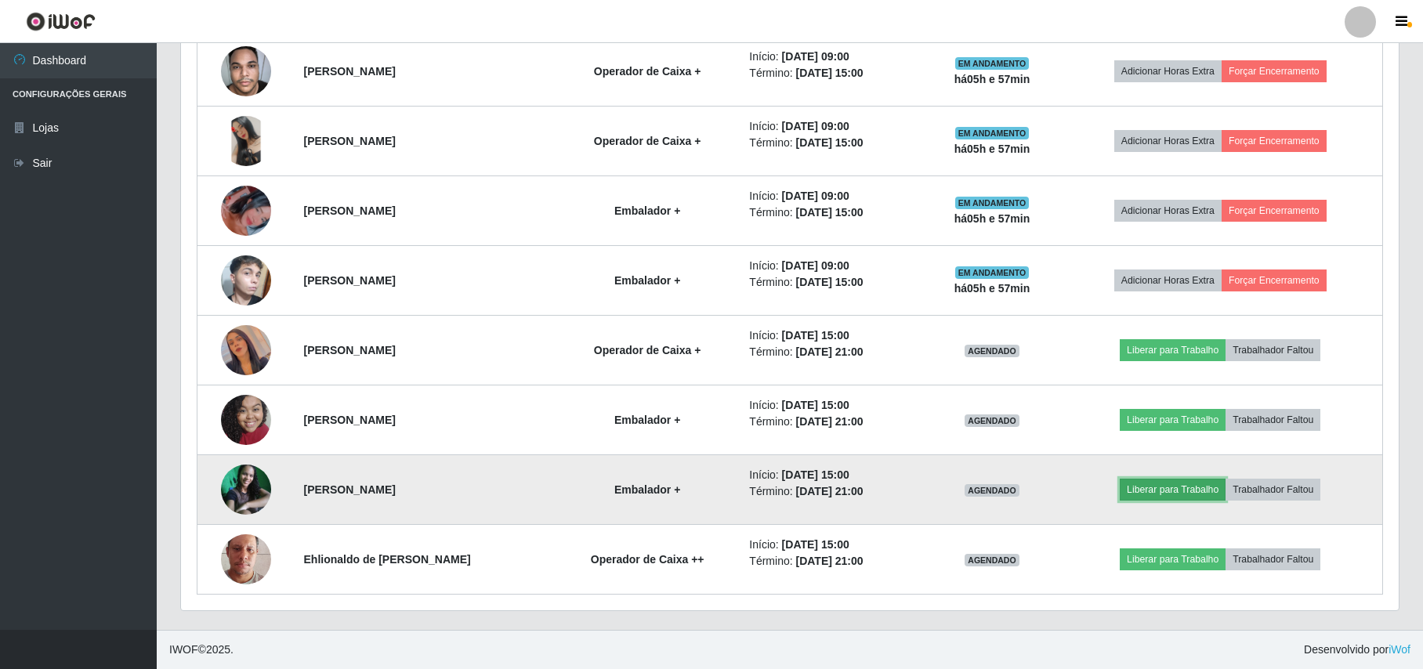
click at [1179, 484] on button "Liberar para Trabalho" at bounding box center [1173, 490] width 106 height 22
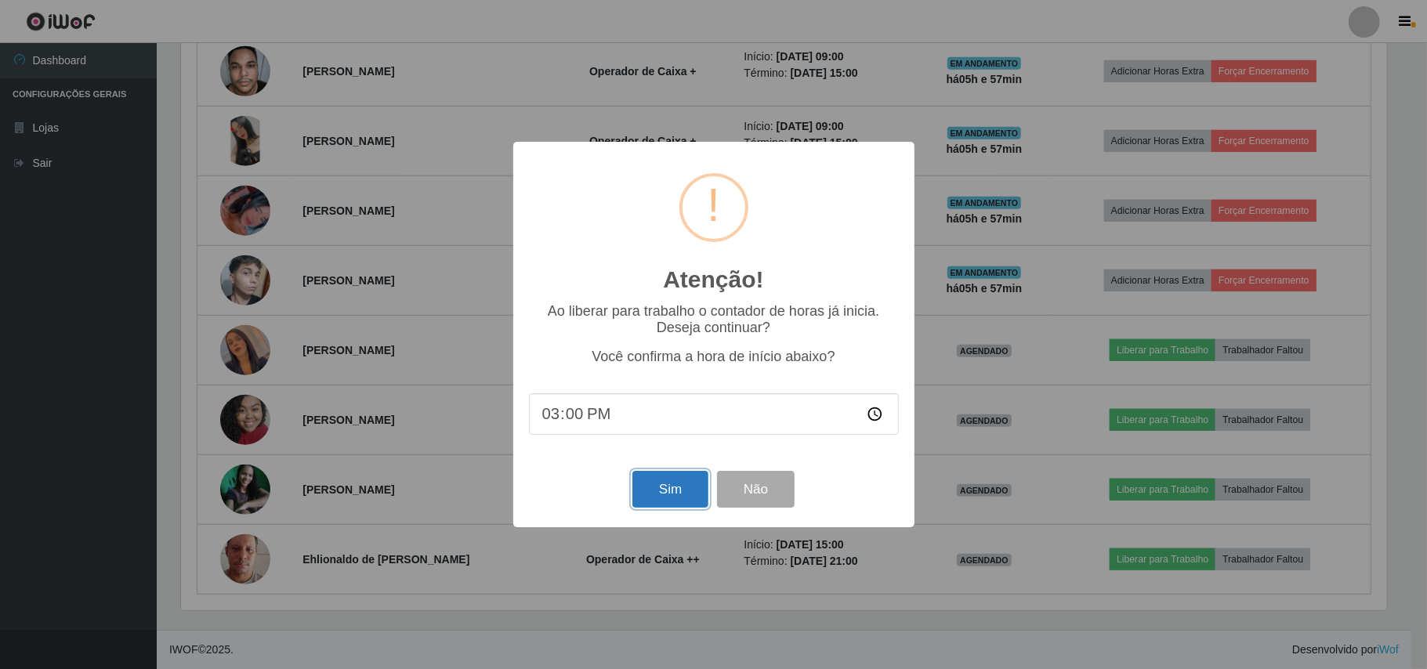
click at [653, 487] on button "Sim" at bounding box center [671, 489] width 76 height 37
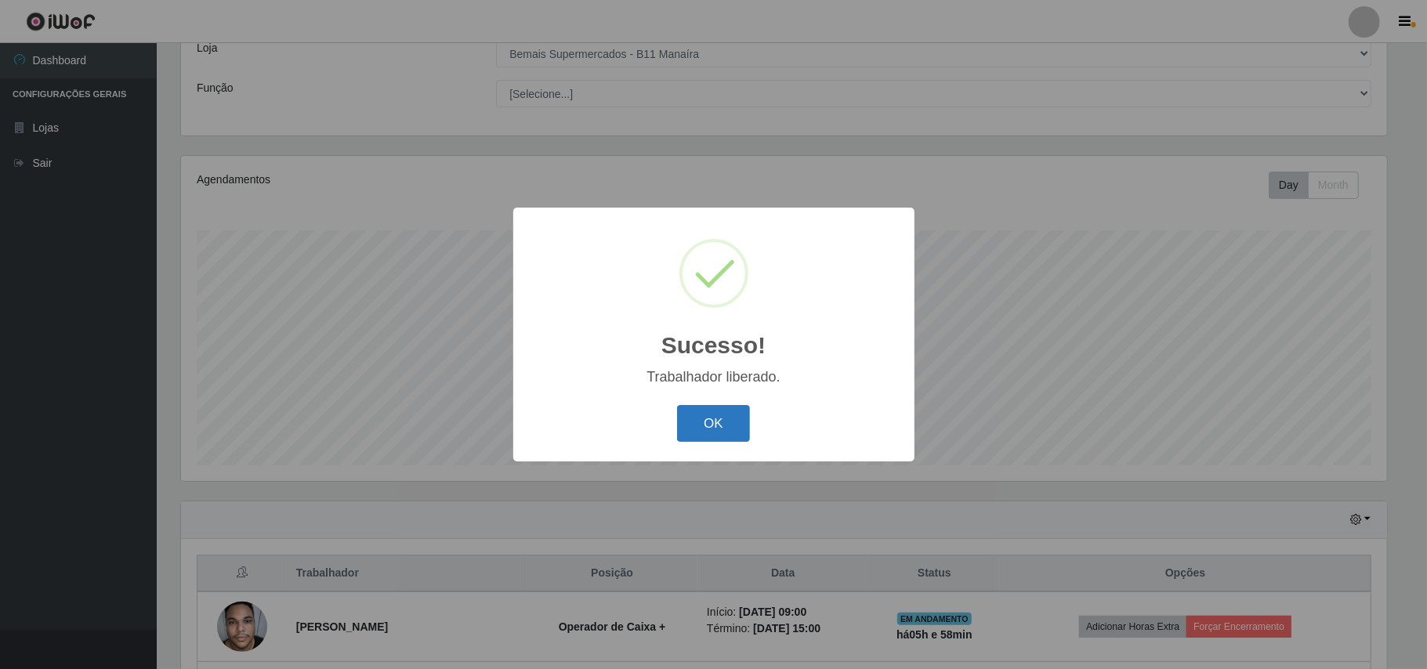
click at [729, 424] on button "OK" at bounding box center [713, 423] width 73 height 37
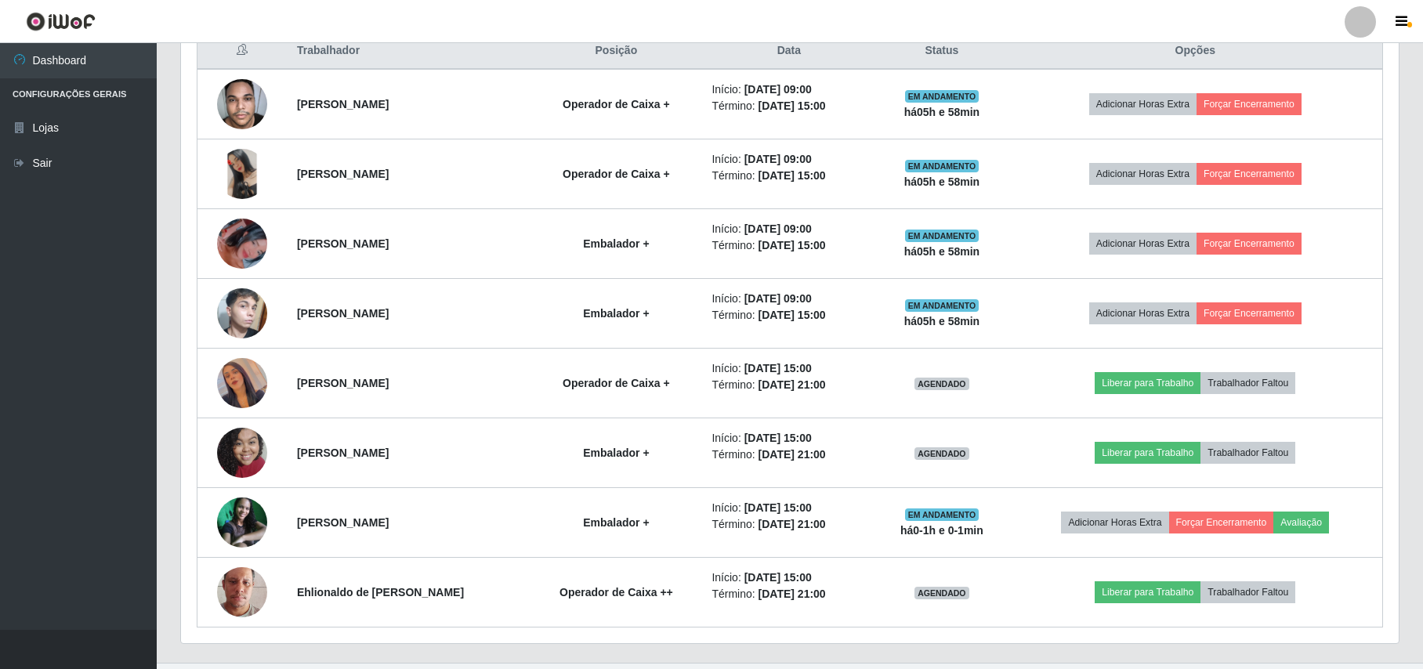
scroll to position [655, 0]
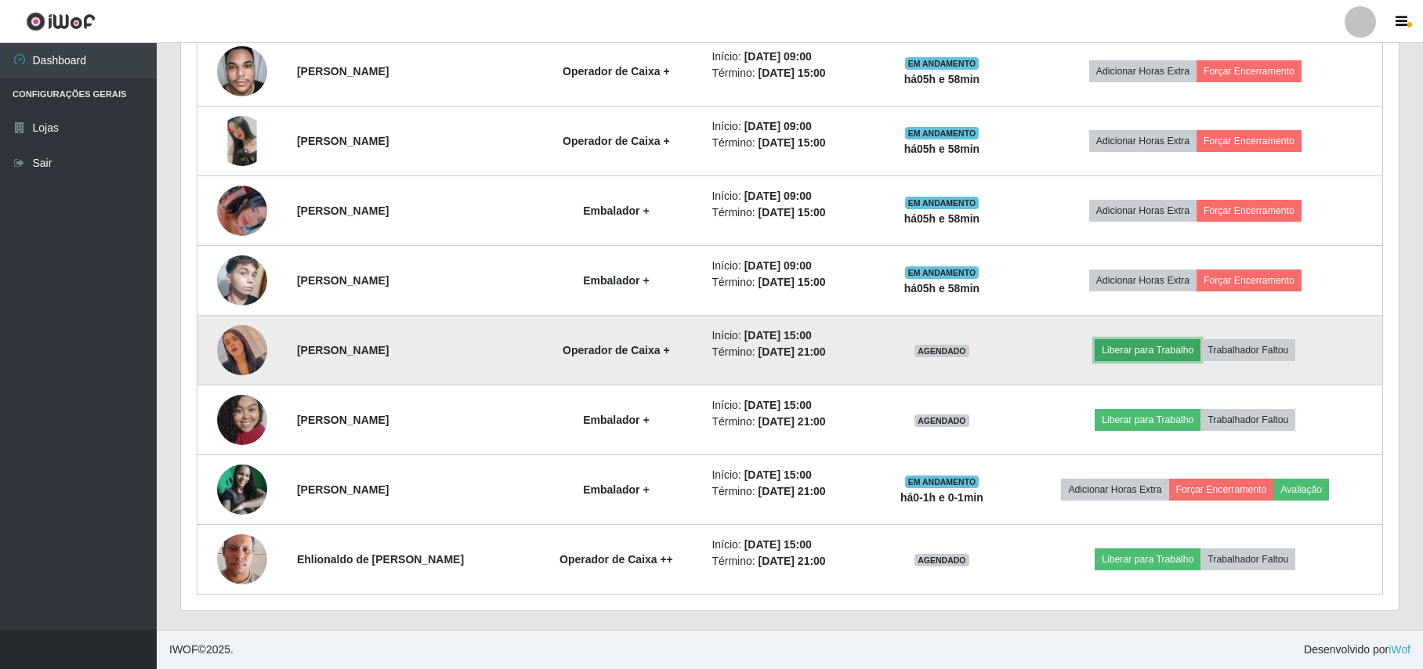
click at [1148, 346] on button "Liberar para Trabalho" at bounding box center [1148, 350] width 106 height 22
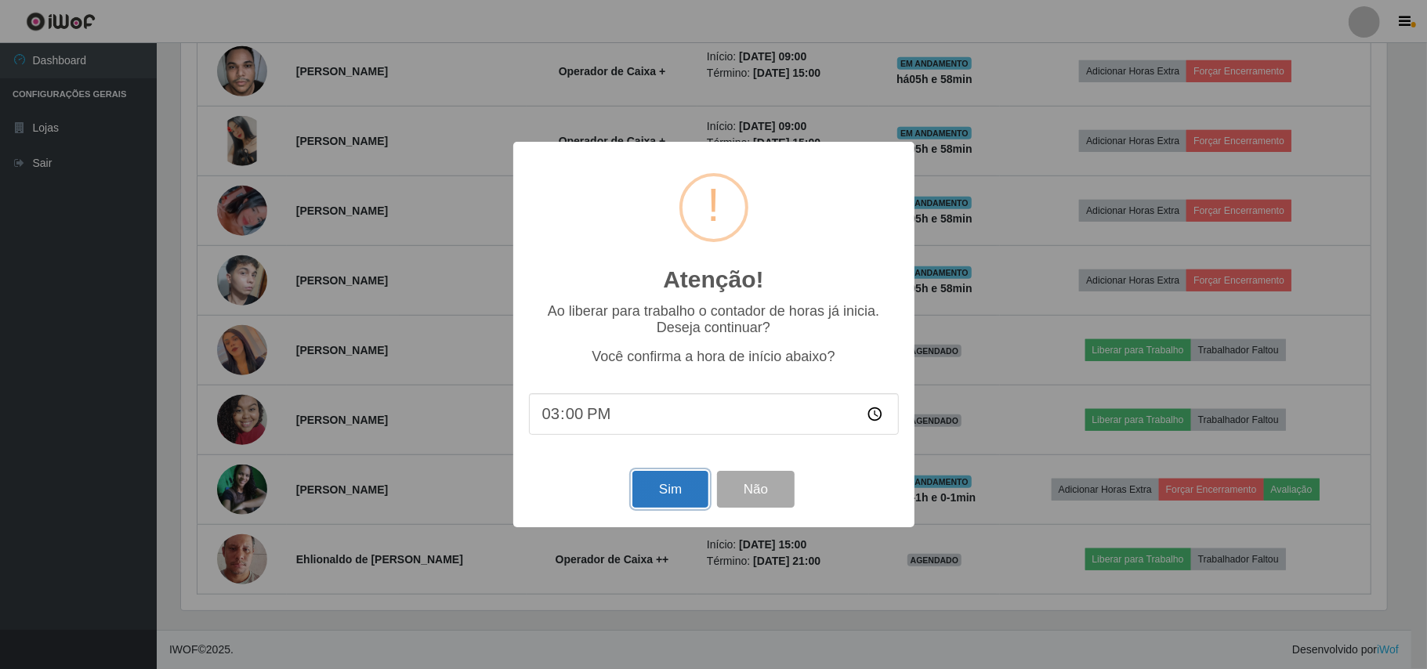
click at [674, 495] on button "Sim" at bounding box center [671, 489] width 76 height 37
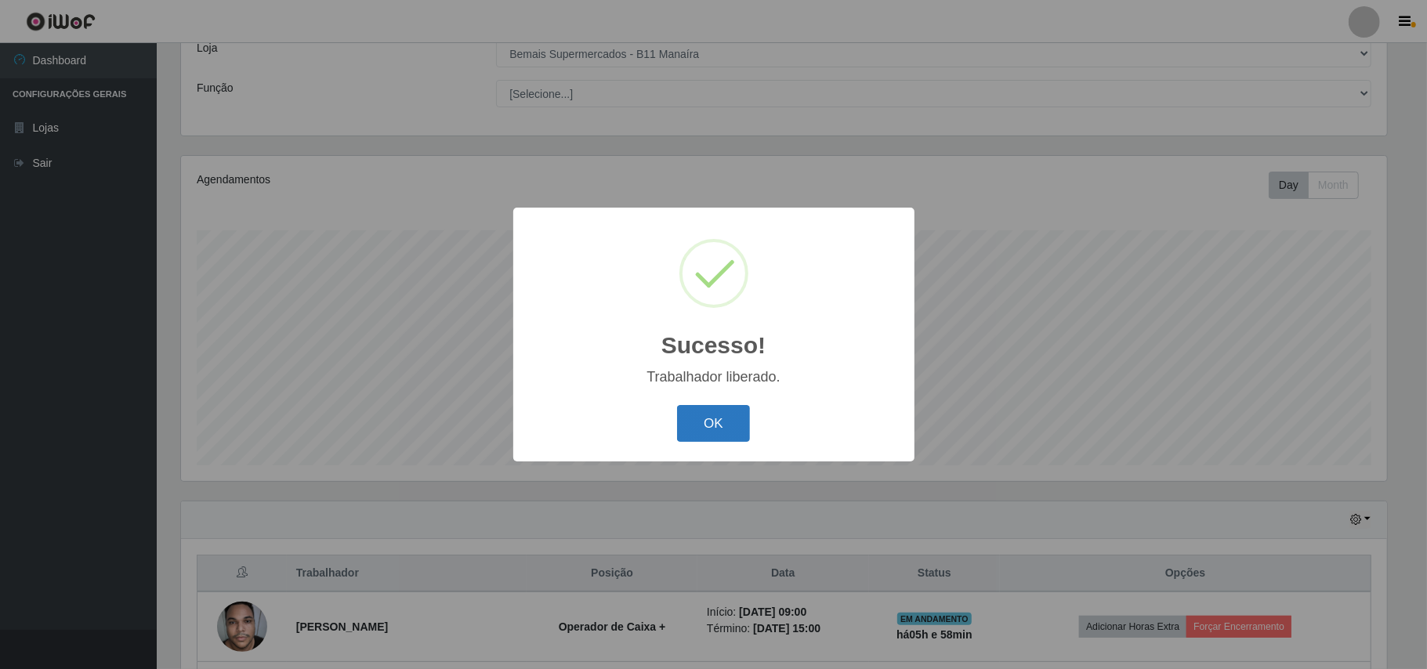
click at [701, 414] on button "OK" at bounding box center [713, 423] width 73 height 37
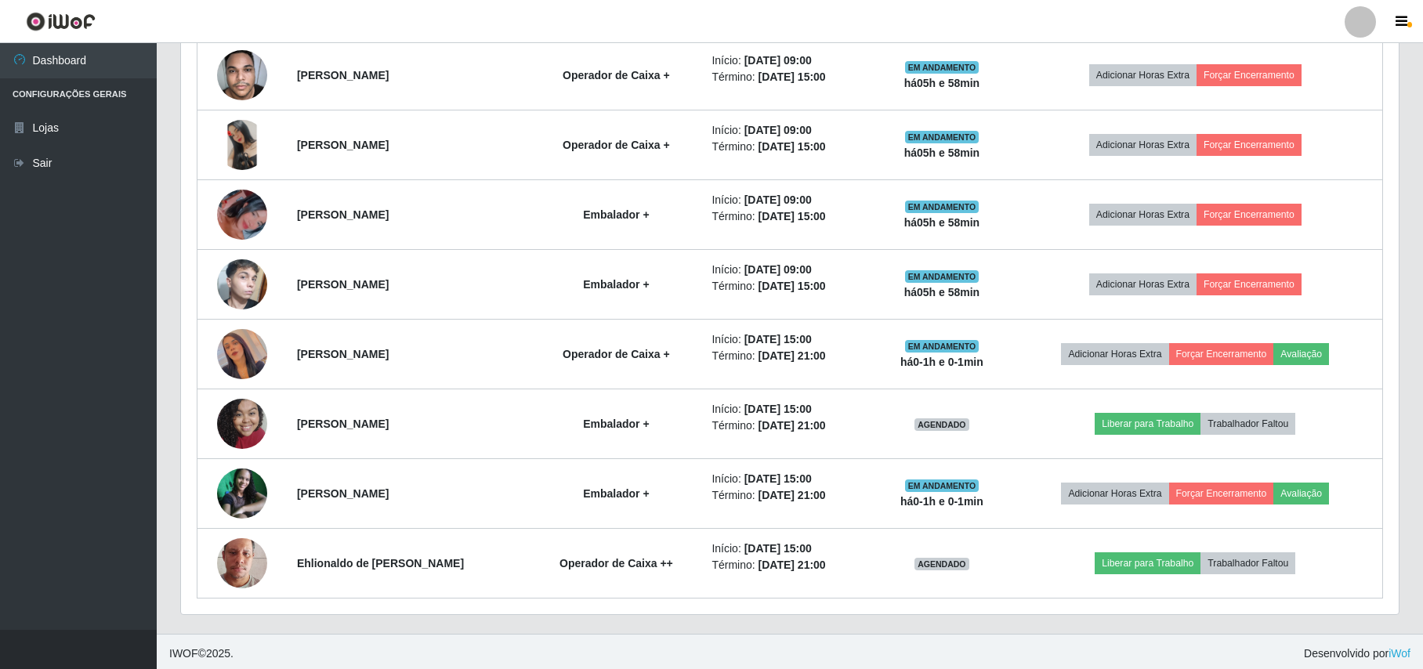
scroll to position [655, 0]
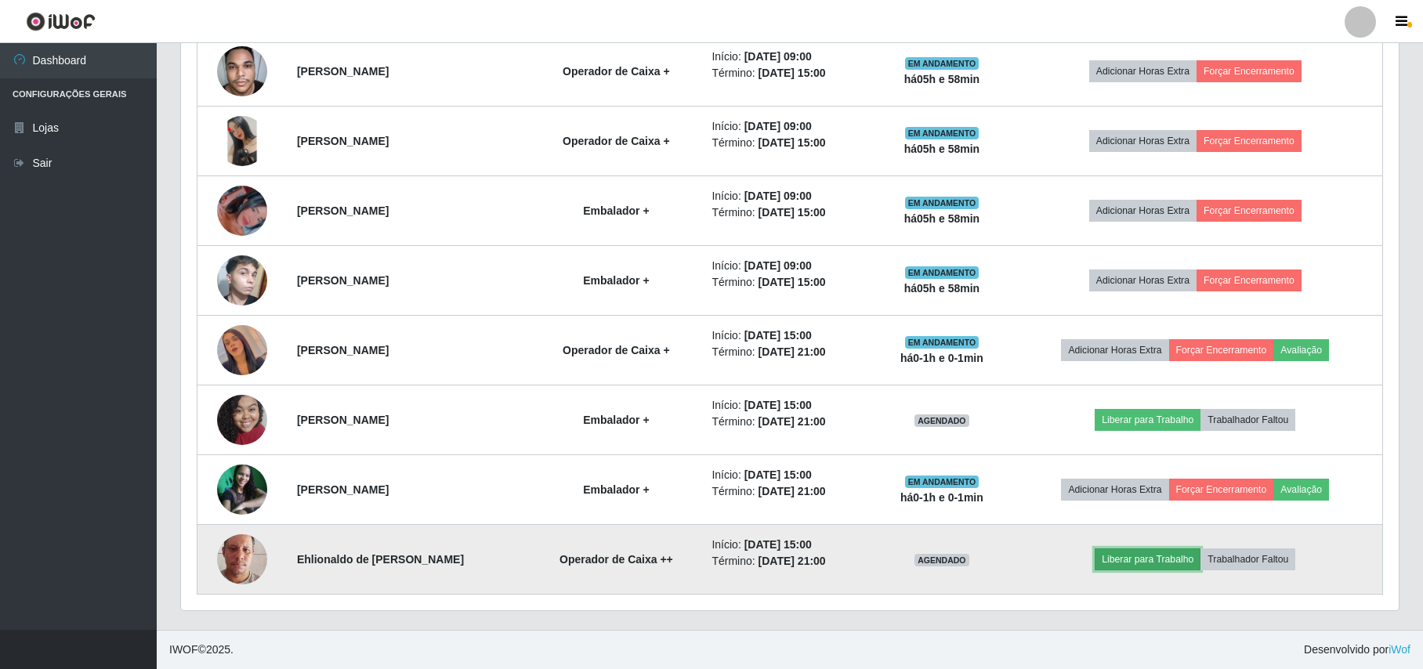
click at [1160, 556] on button "Liberar para Trabalho" at bounding box center [1148, 560] width 106 height 22
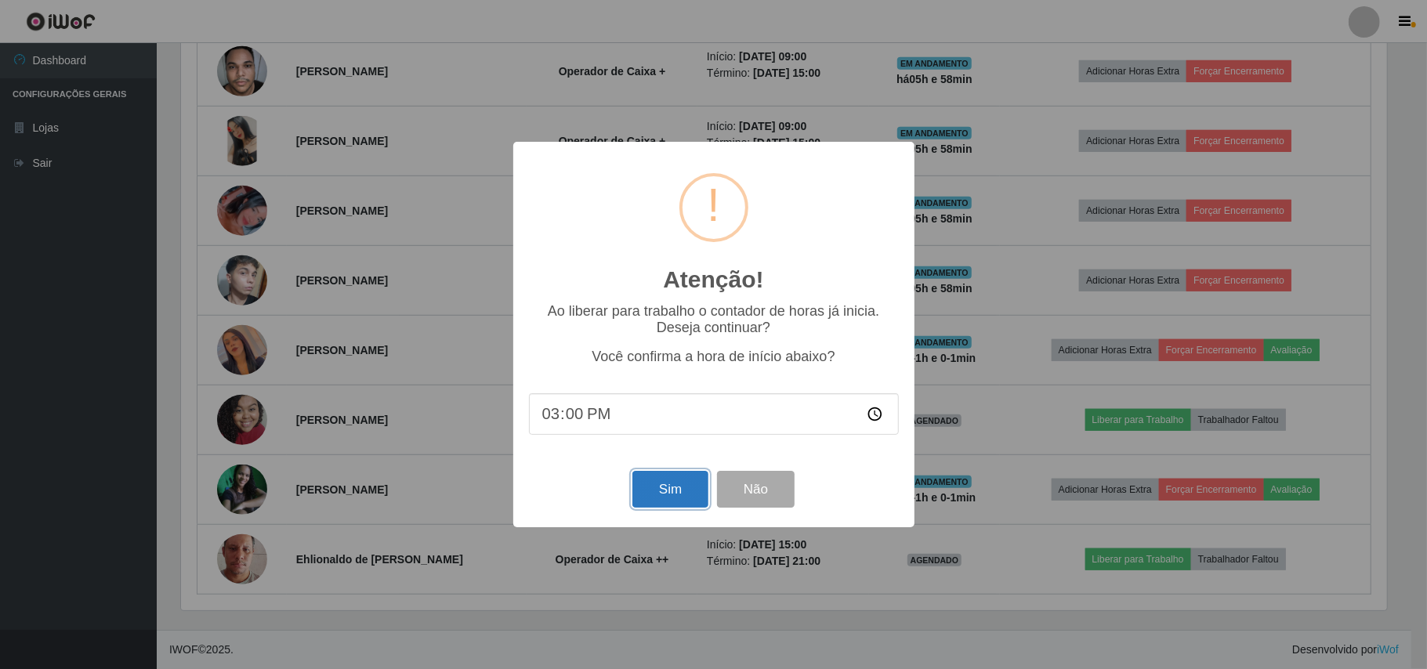
click at [662, 489] on button "Sim" at bounding box center [671, 489] width 76 height 37
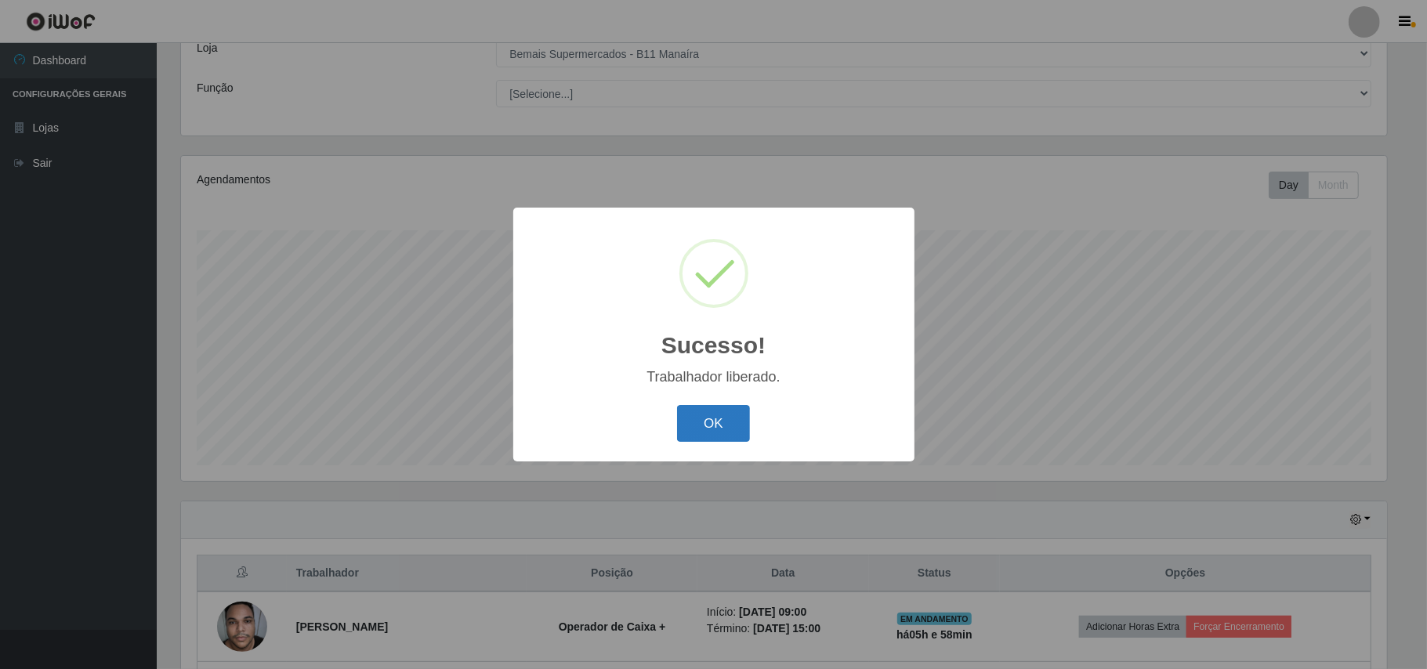
click at [722, 431] on button "OK" at bounding box center [713, 423] width 73 height 37
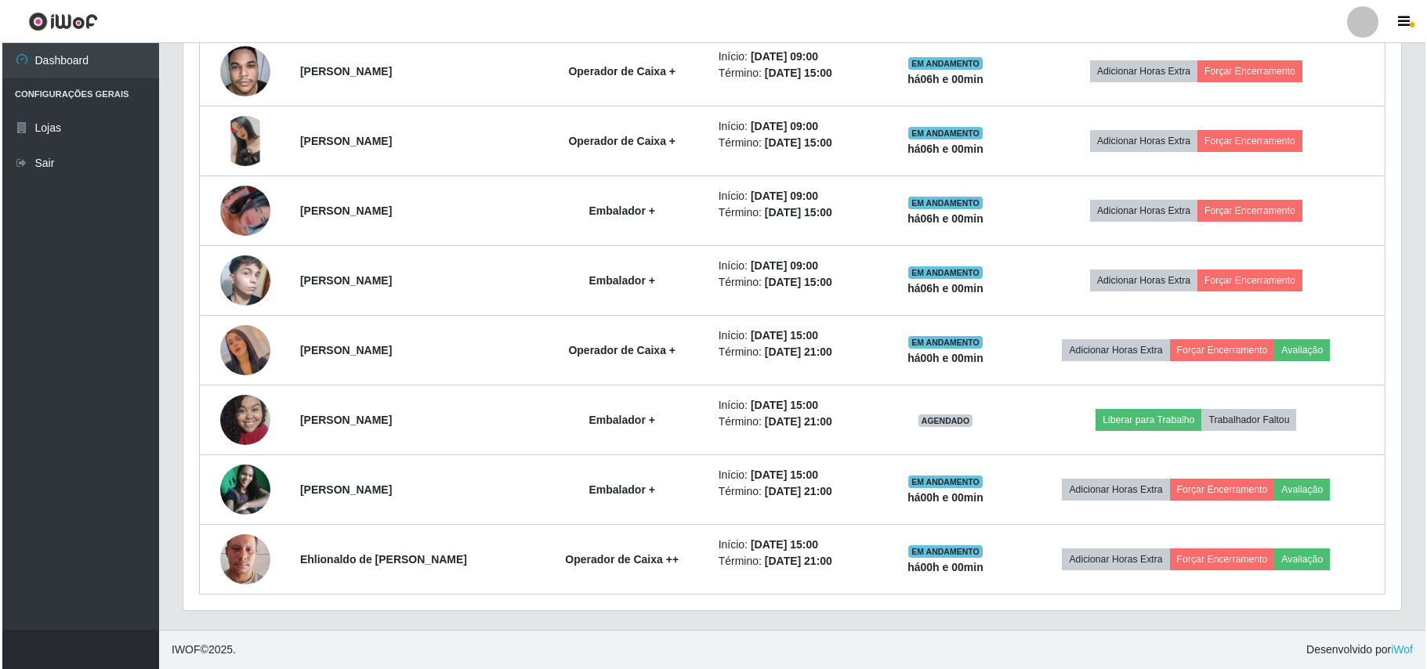
scroll to position [655, 0]
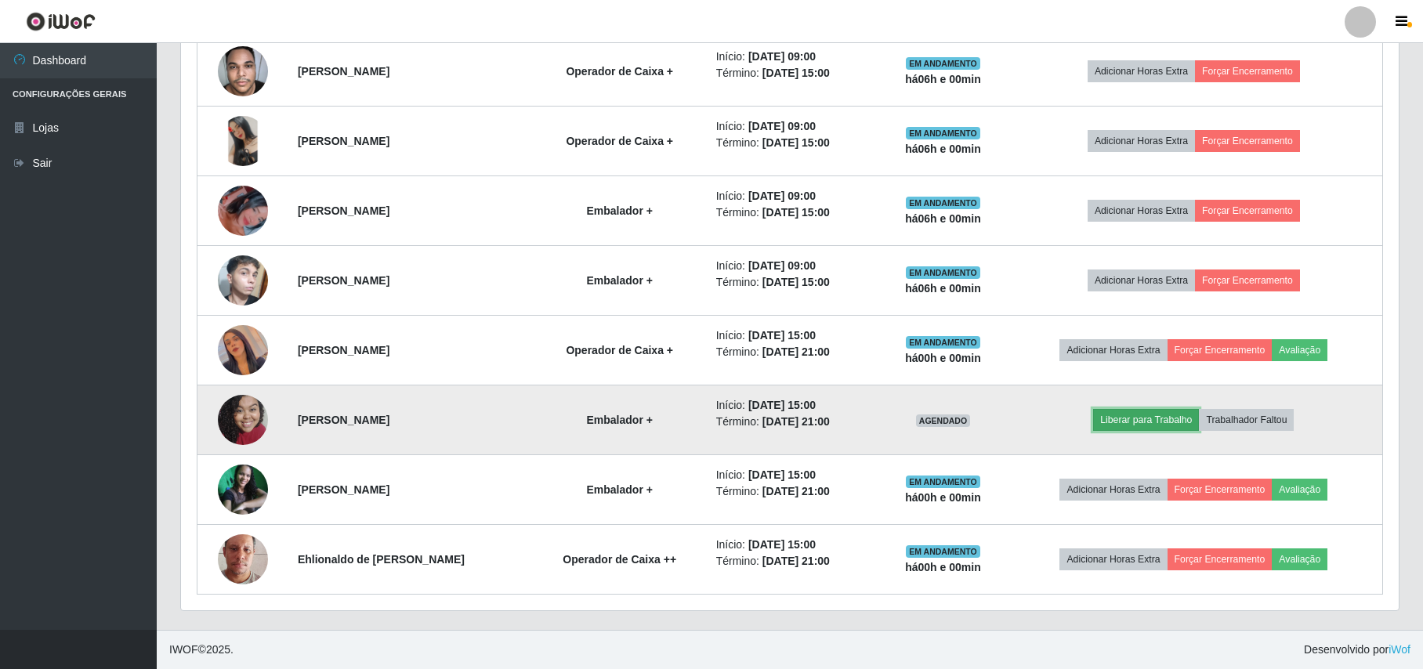
click at [1141, 422] on button "Liberar para Trabalho" at bounding box center [1146, 420] width 106 height 22
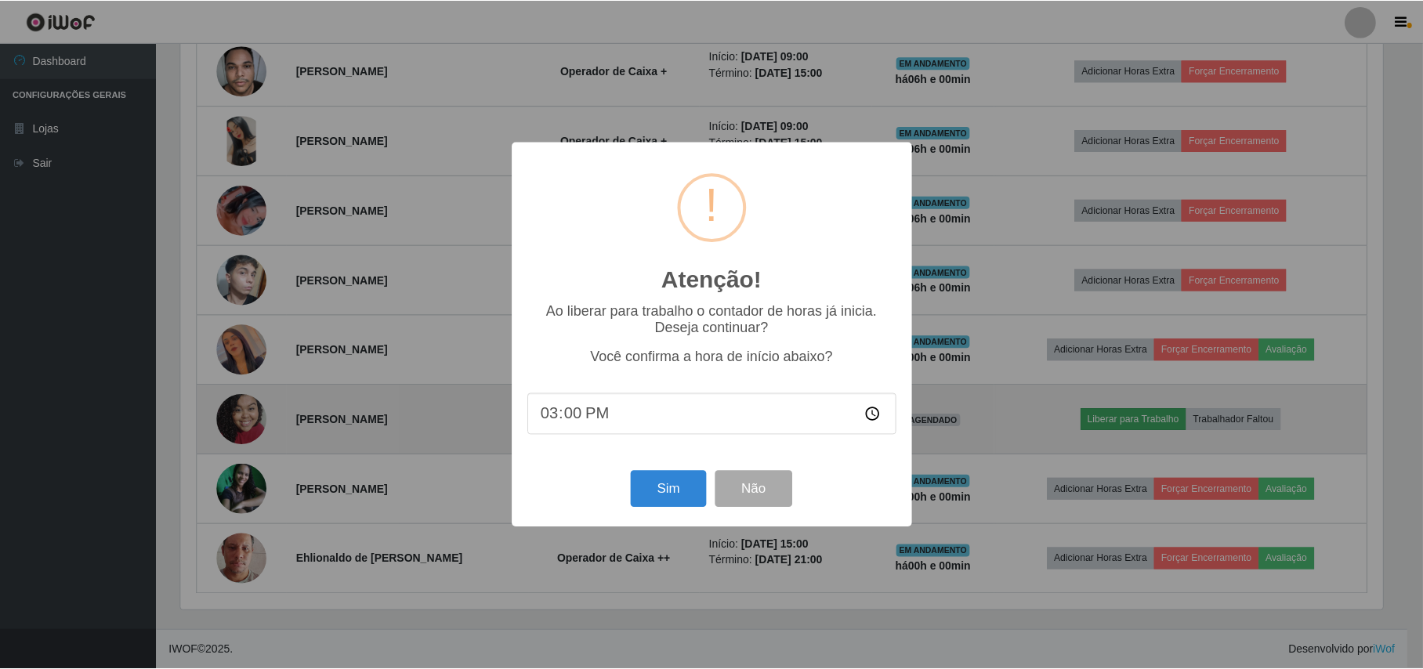
scroll to position [326, 1205]
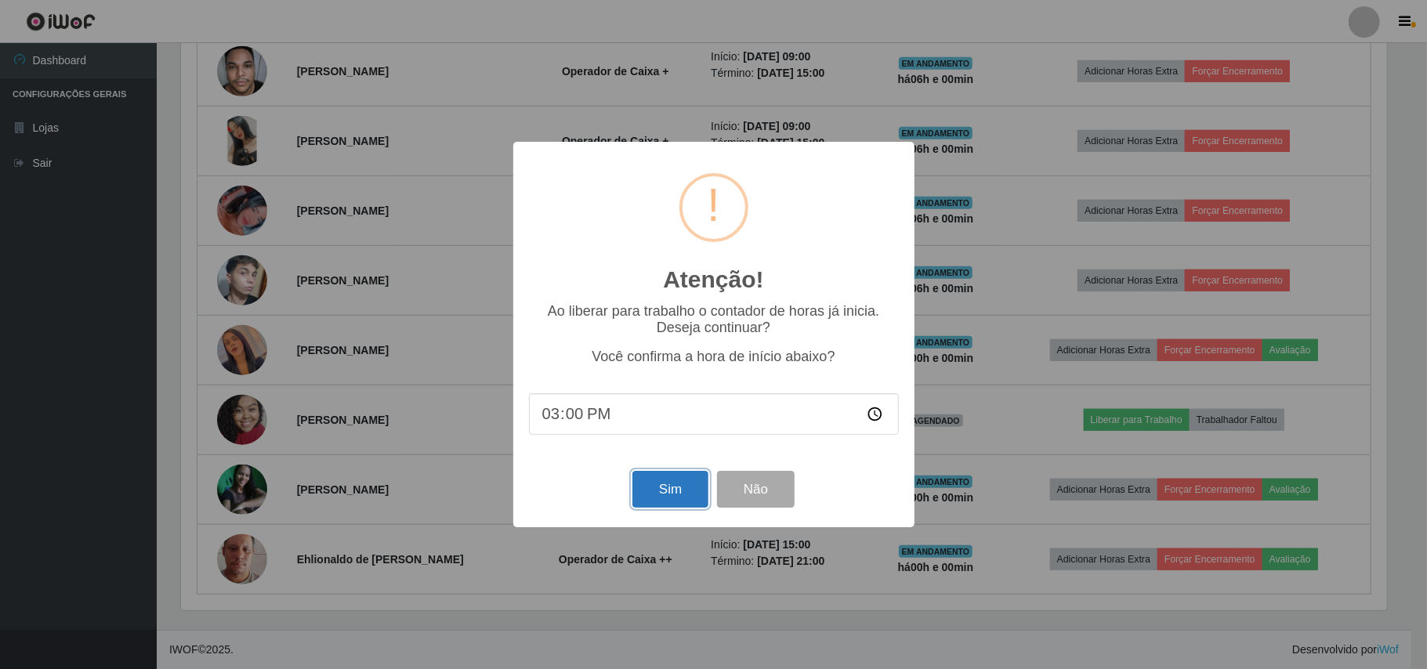
click at [674, 487] on button "Sim" at bounding box center [671, 489] width 76 height 37
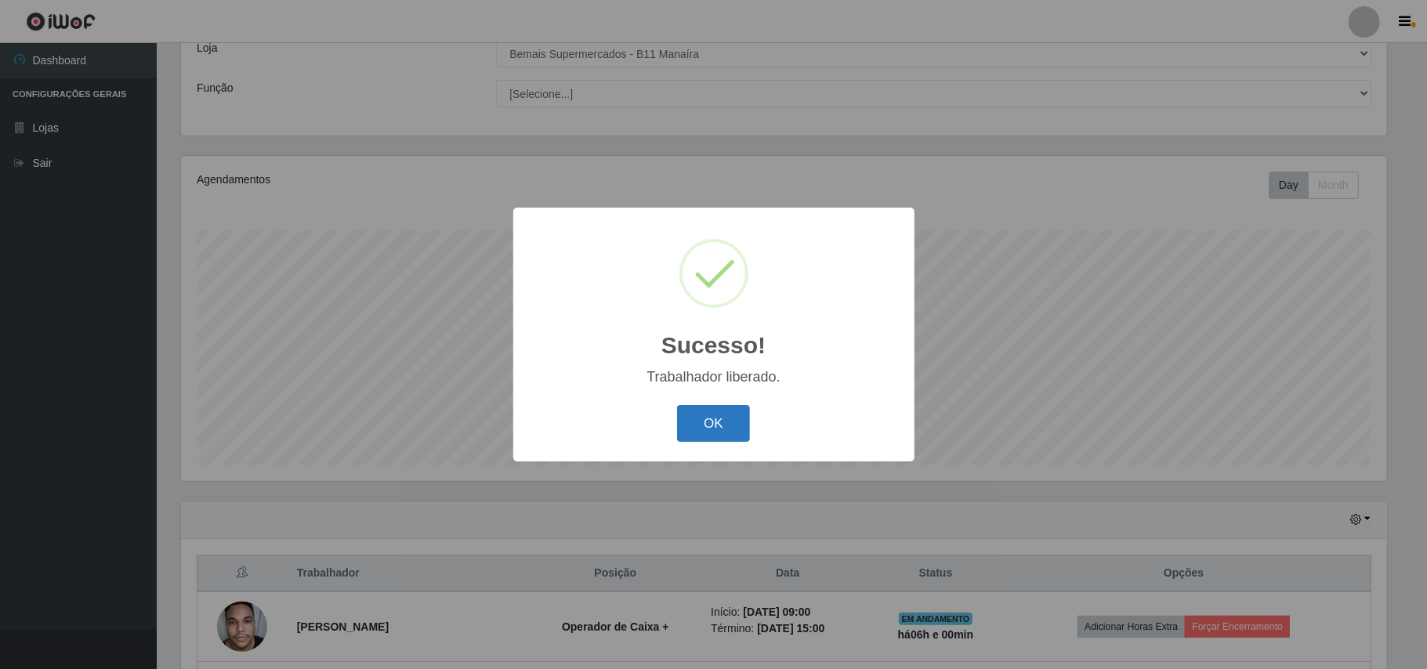
click at [730, 421] on button "OK" at bounding box center [713, 423] width 73 height 37
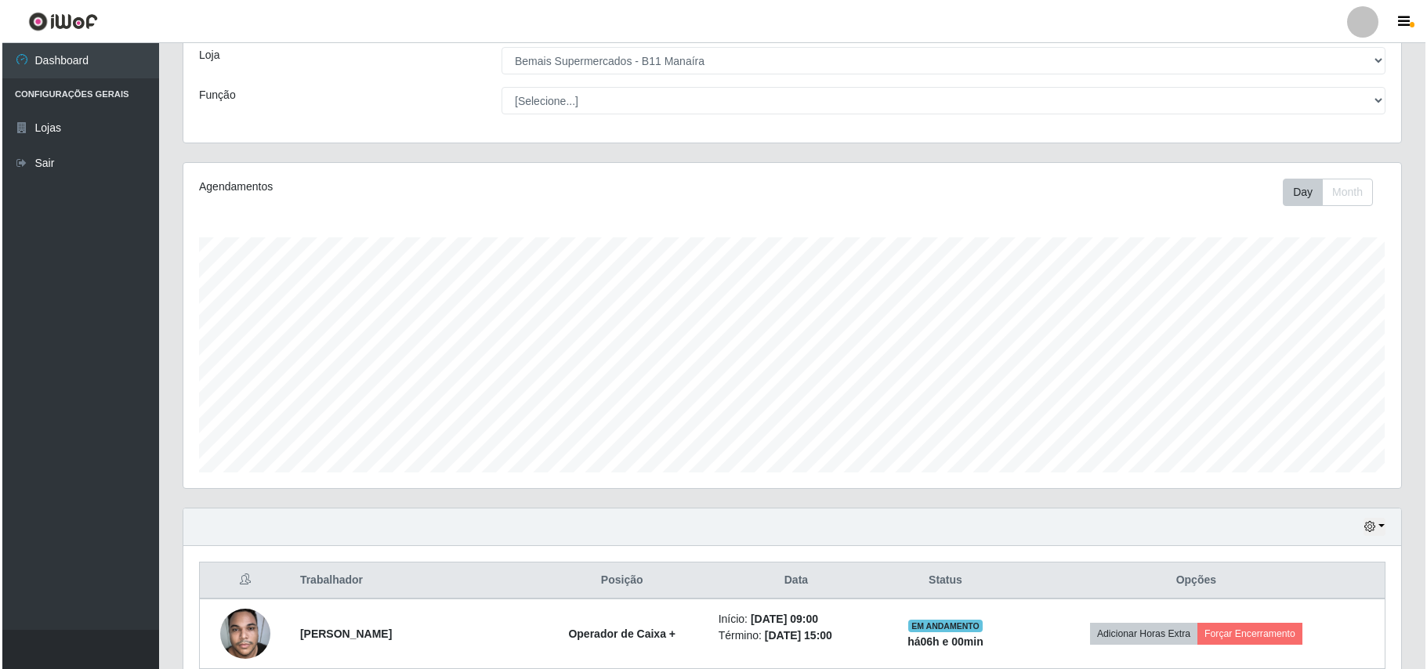
scroll to position [522, 0]
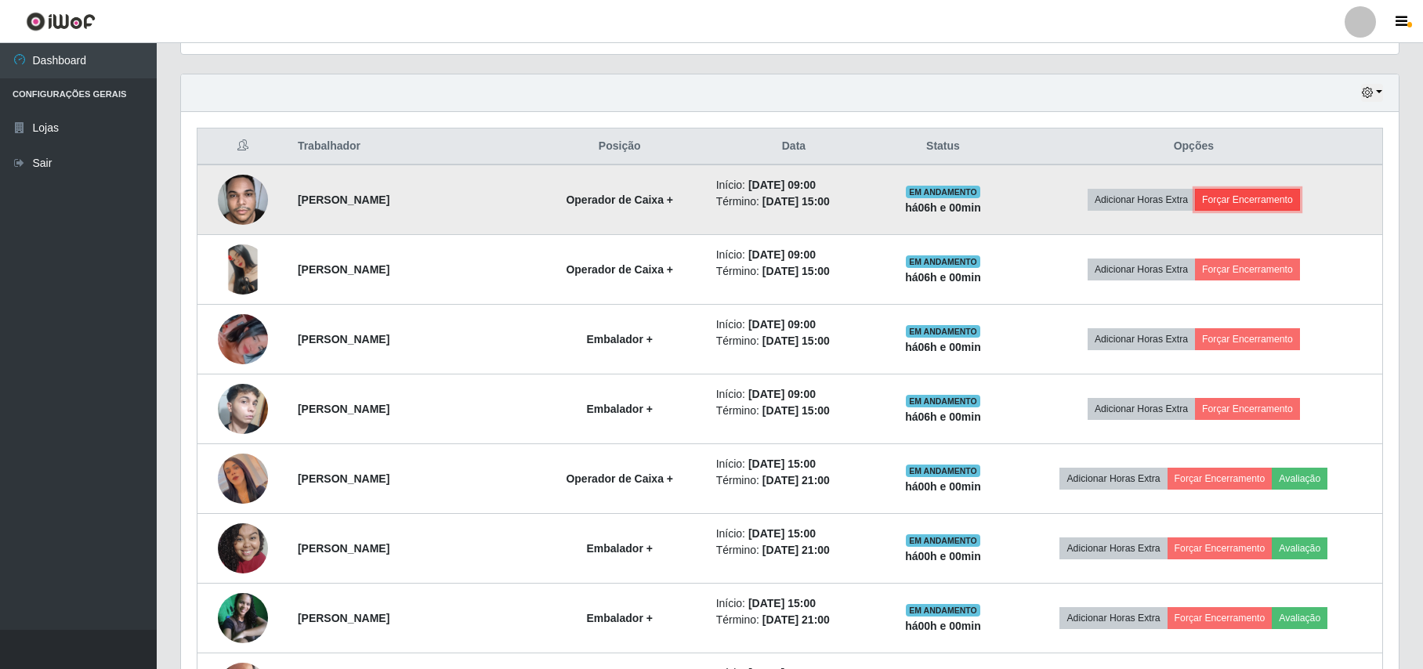
click at [1252, 201] on button "Forçar Encerramento" at bounding box center [1247, 200] width 105 height 22
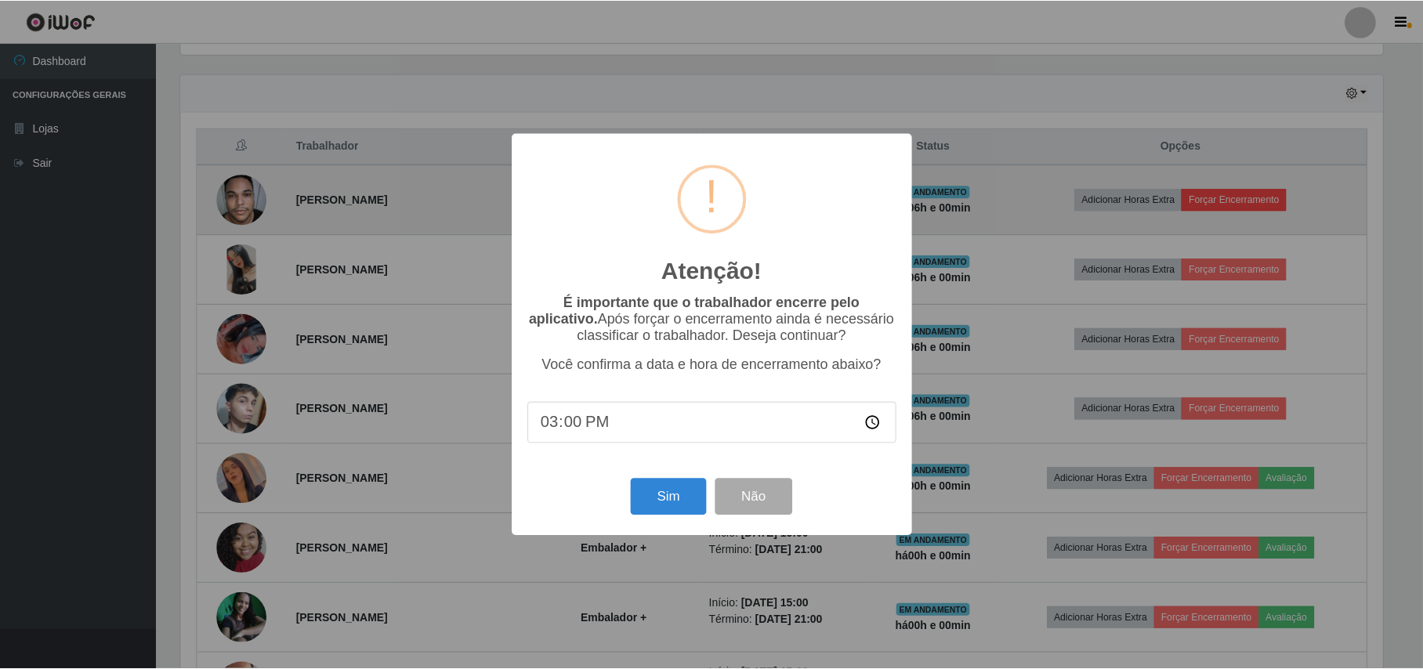
scroll to position [326, 1205]
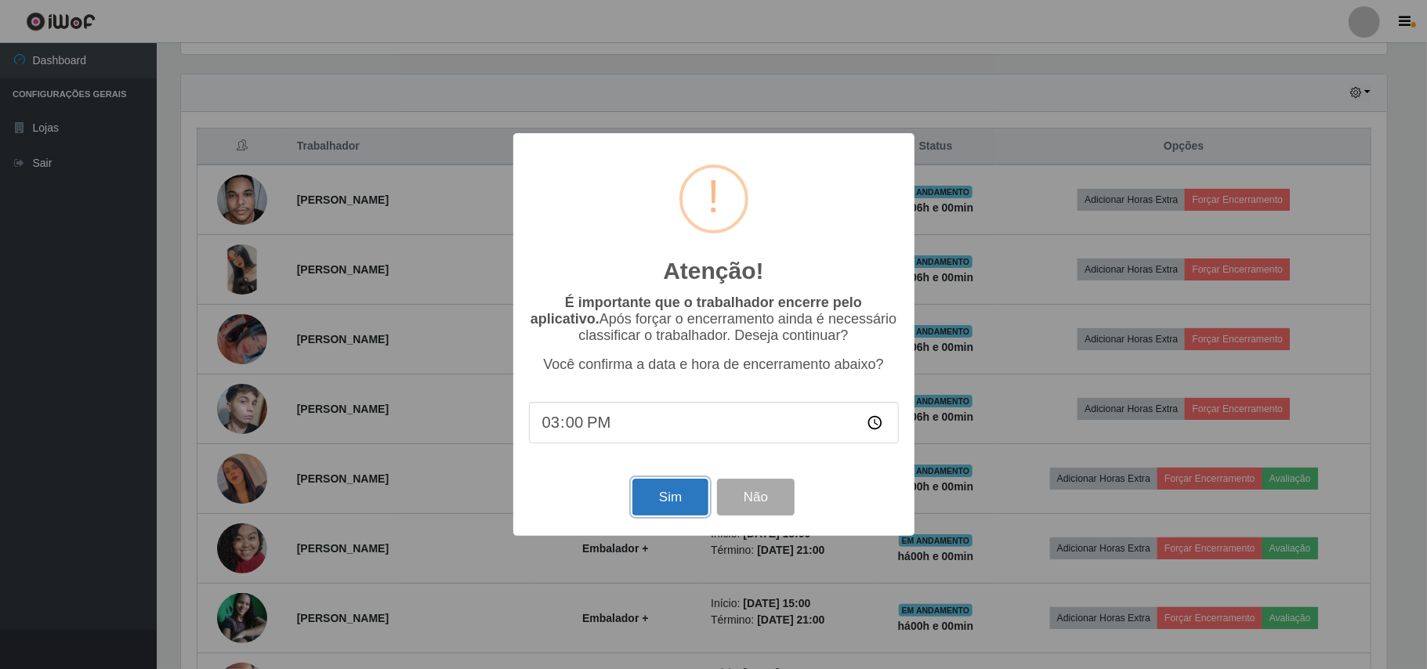
click at [672, 506] on button "Sim" at bounding box center [671, 497] width 76 height 37
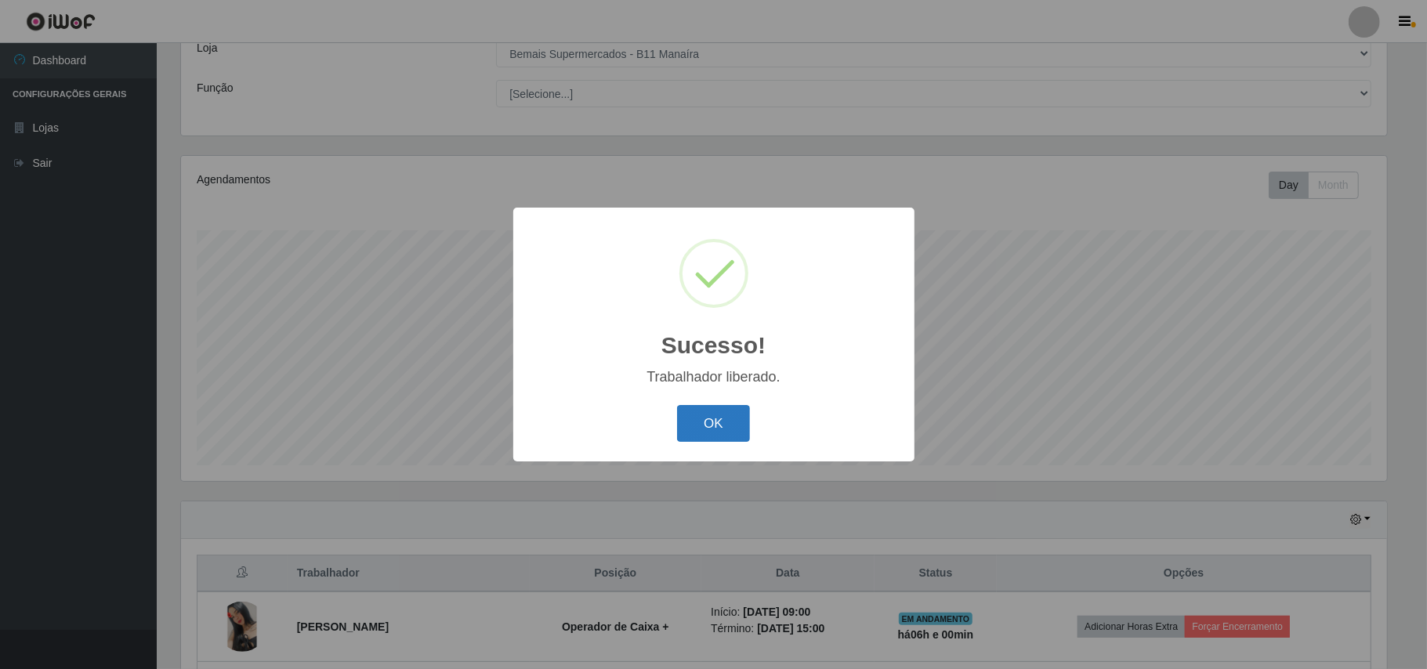
click at [731, 417] on button "OK" at bounding box center [713, 423] width 73 height 37
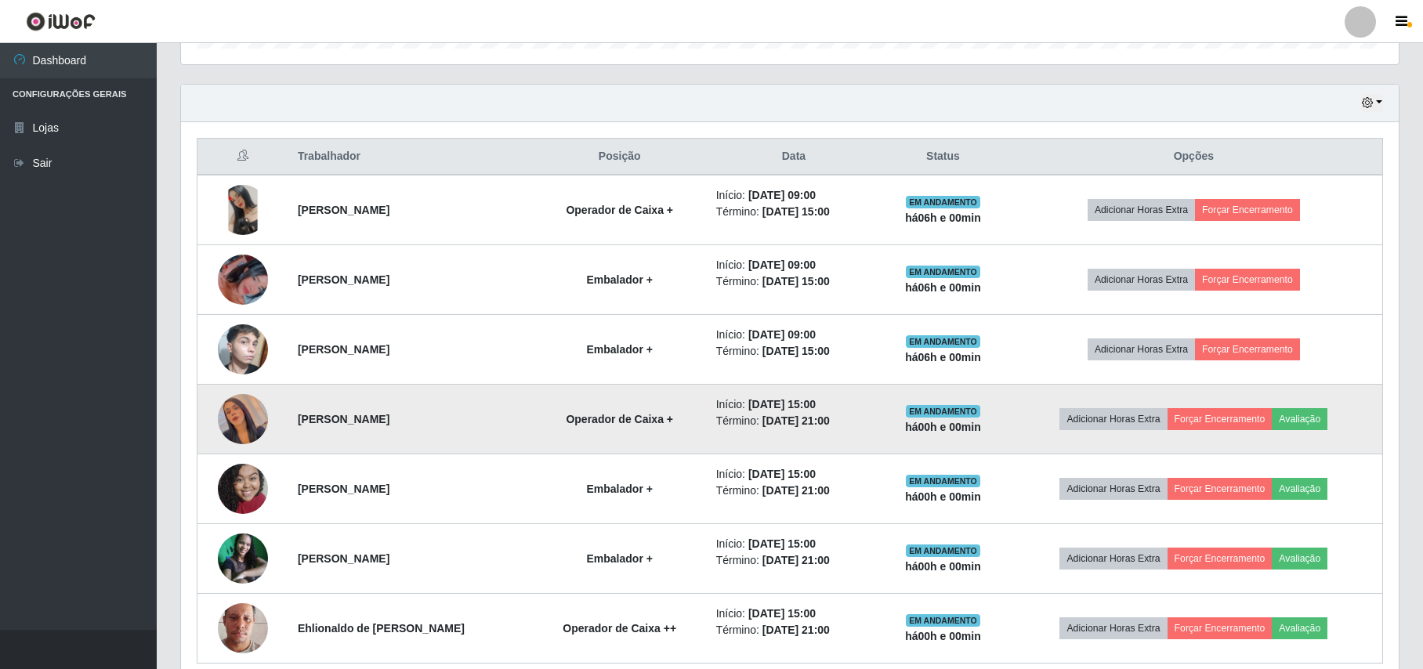
scroll to position [513, 0]
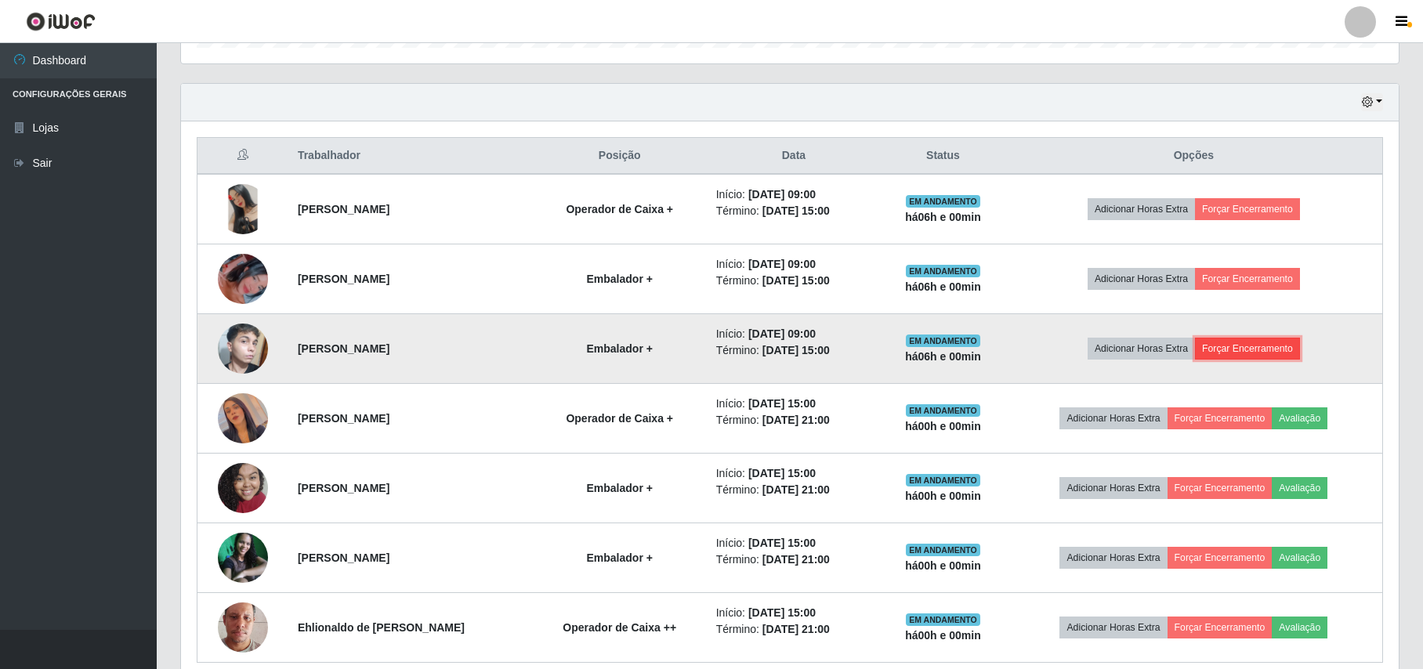
click at [1268, 346] on button "Forçar Encerramento" at bounding box center [1247, 349] width 105 height 22
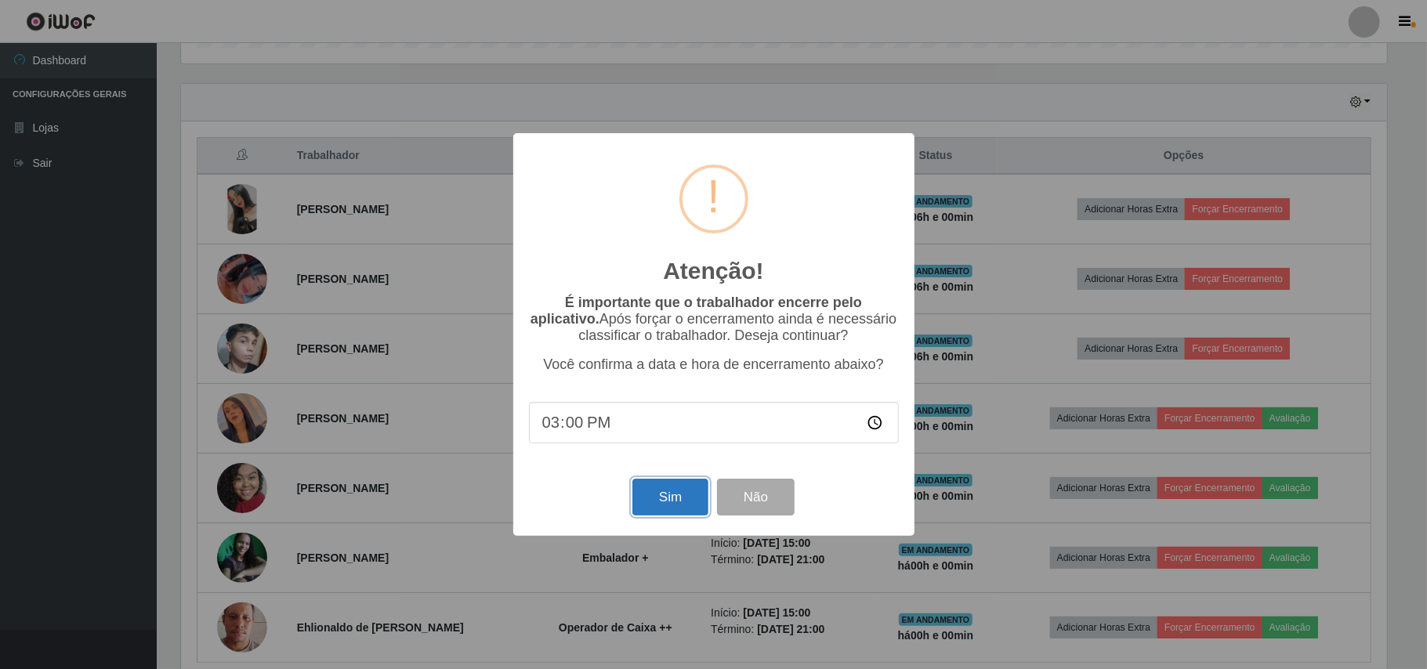
click at [666, 505] on button "Sim" at bounding box center [671, 497] width 76 height 37
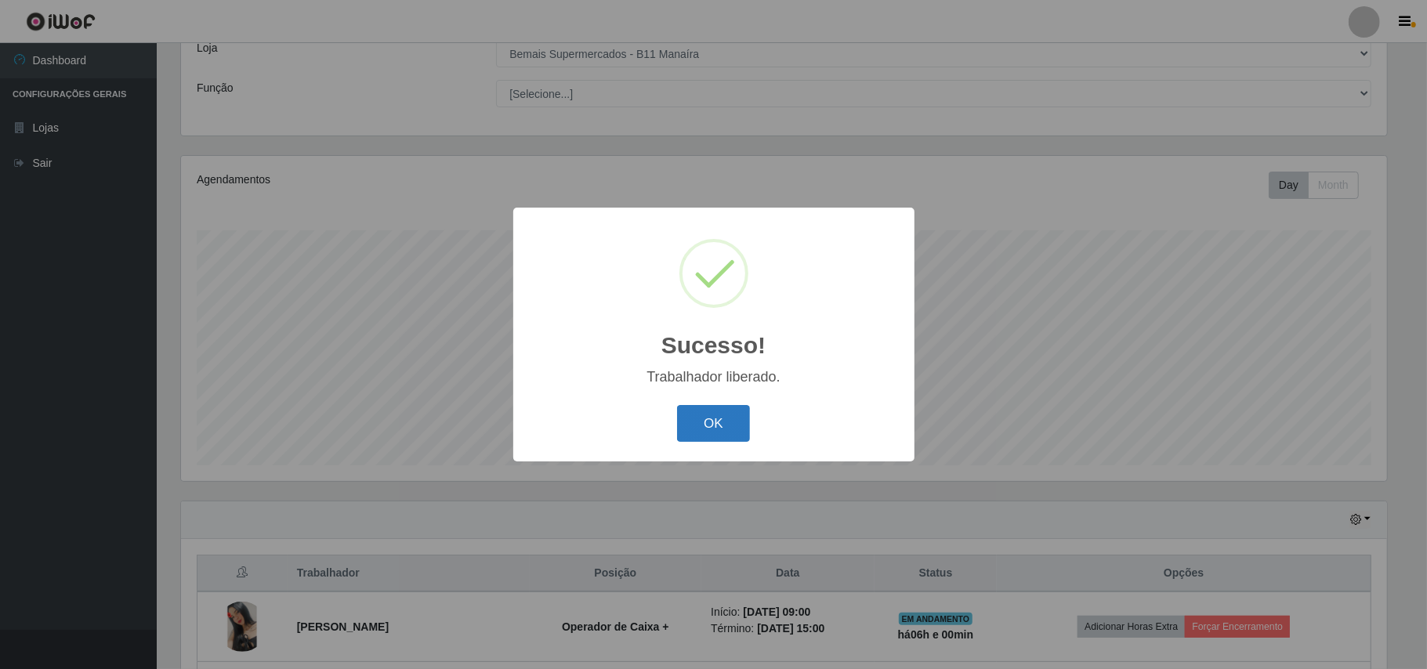
click at [709, 427] on button "OK" at bounding box center [713, 423] width 73 height 37
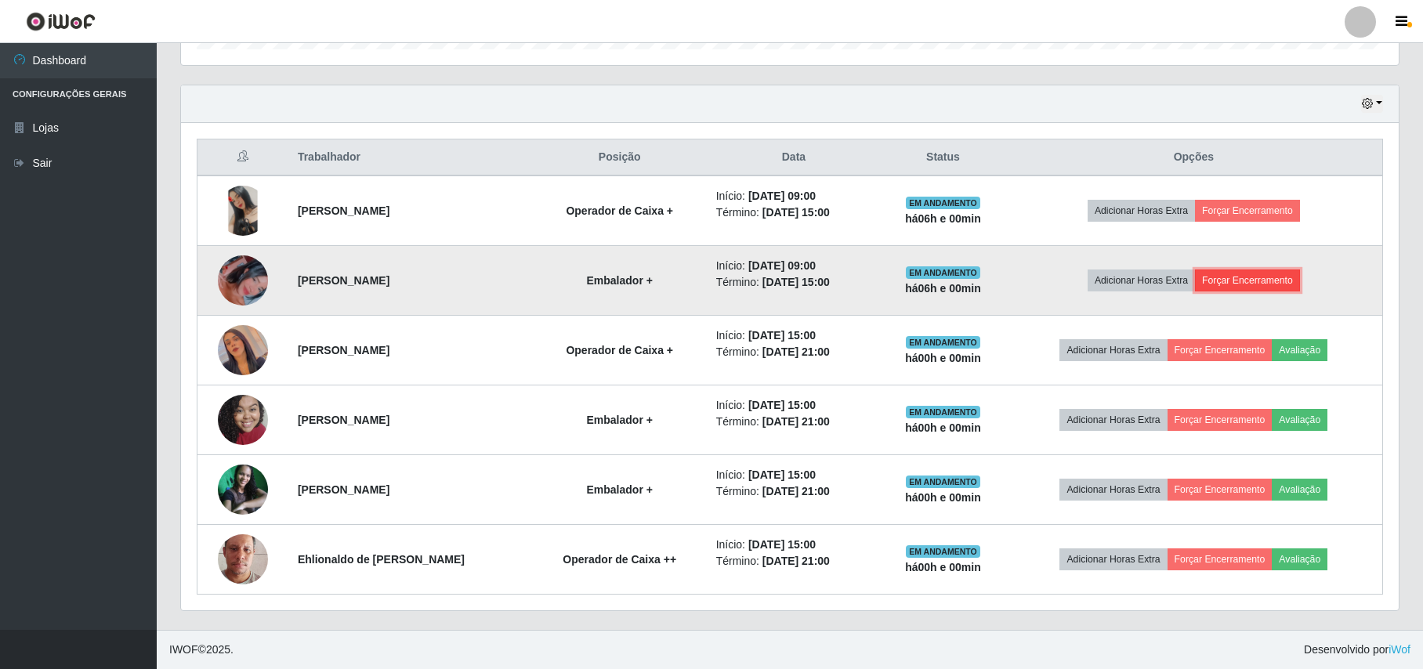
click at [1258, 276] on button "Forçar Encerramento" at bounding box center [1247, 281] width 105 height 22
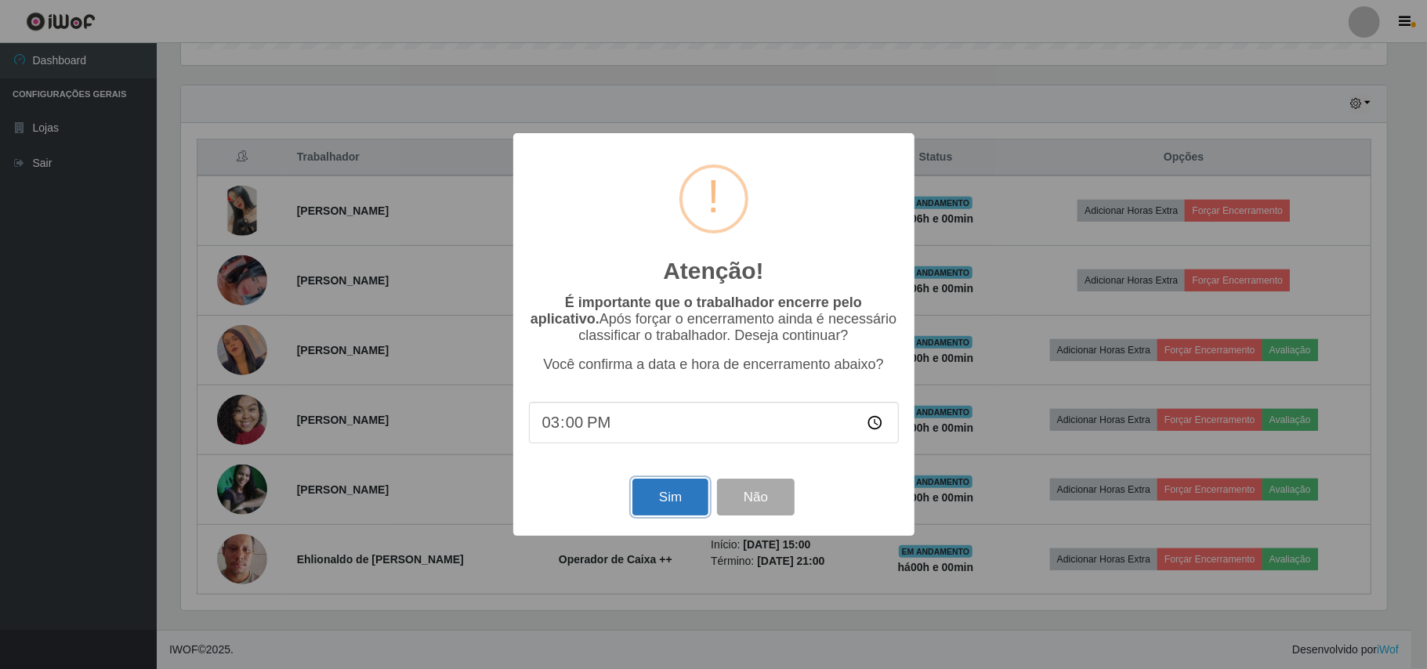
click at [687, 500] on button "Sim" at bounding box center [671, 497] width 76 height 37
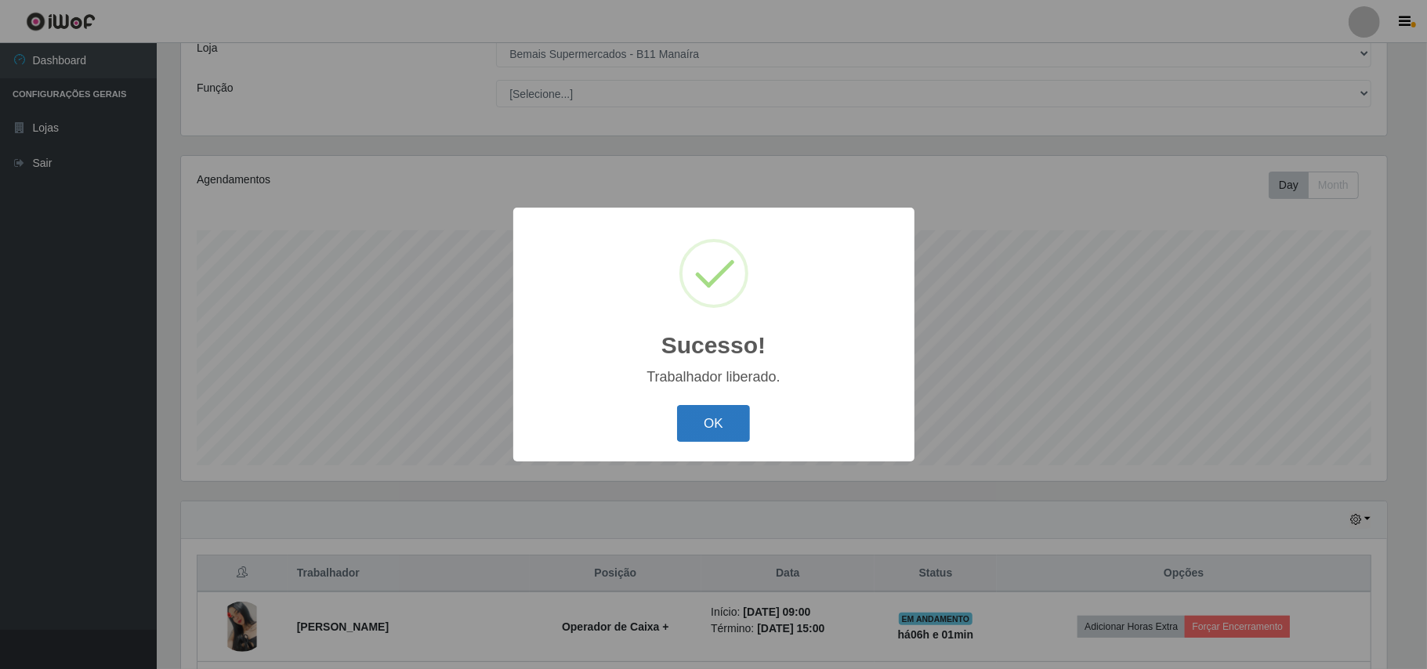
click at [726, 424] on button "OK" at bounding box center [713, 423] width 73 height 37
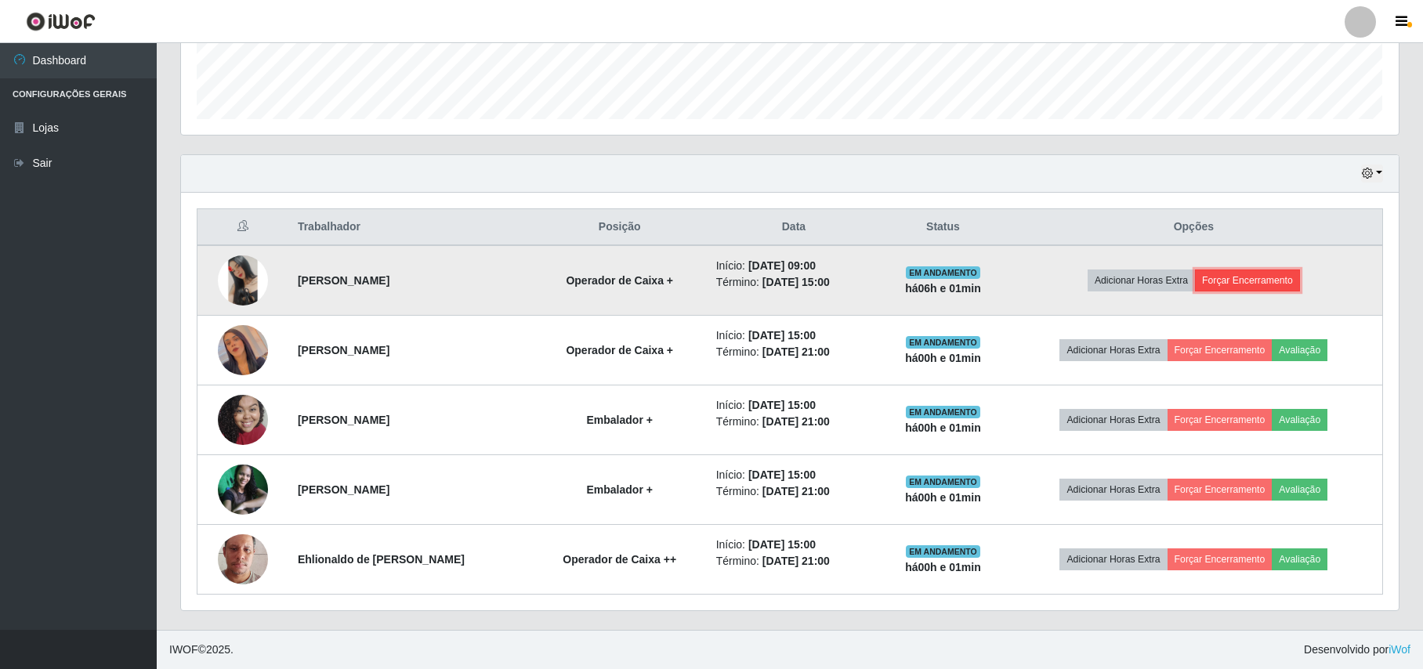
click at [1257, 270] on button "Forçar Encerramento" at bounding box center [1247, 281] width 105 height 22
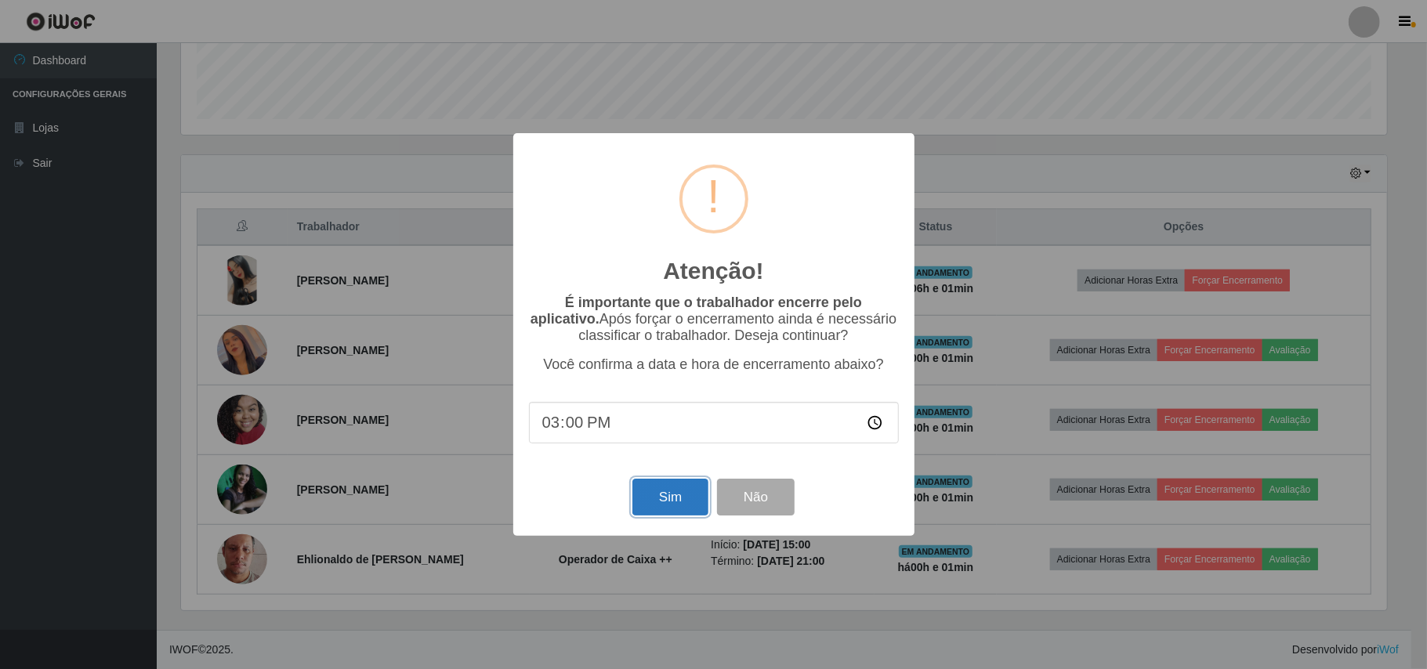
click at [662, 499] on button "Sim" at bounding box center [671, 497] width 76 height 37
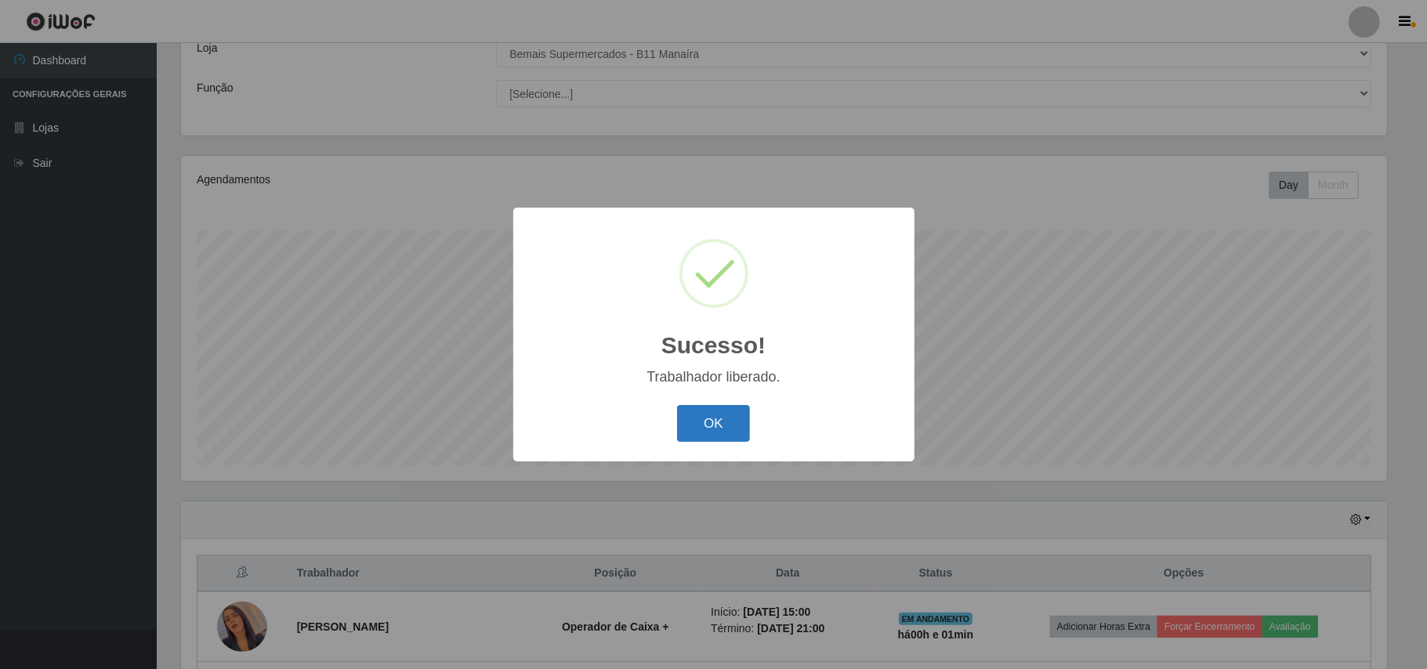
click at [697, 427] on button "OK" at bounding box center [713, 423] width 73 height 37
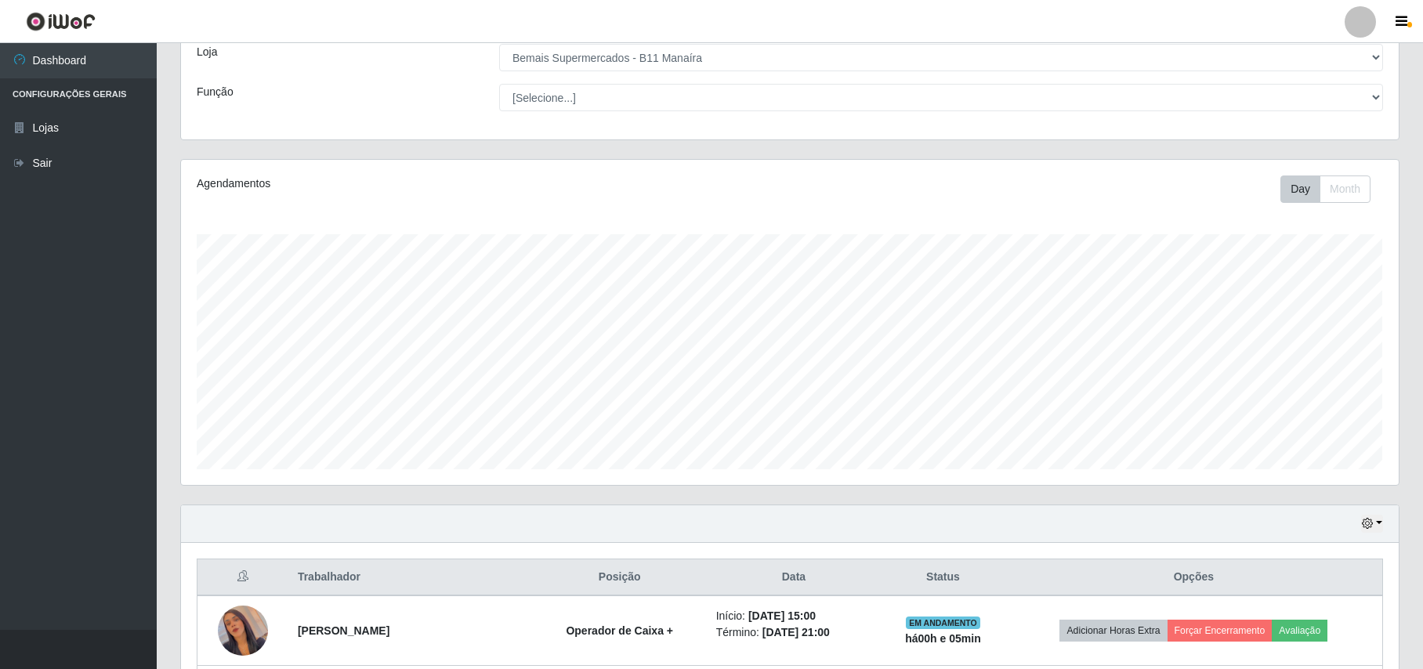
scroll to position [61, 0]
